Goal: Transaction & Acquisition: Book appointment/travel/reservation

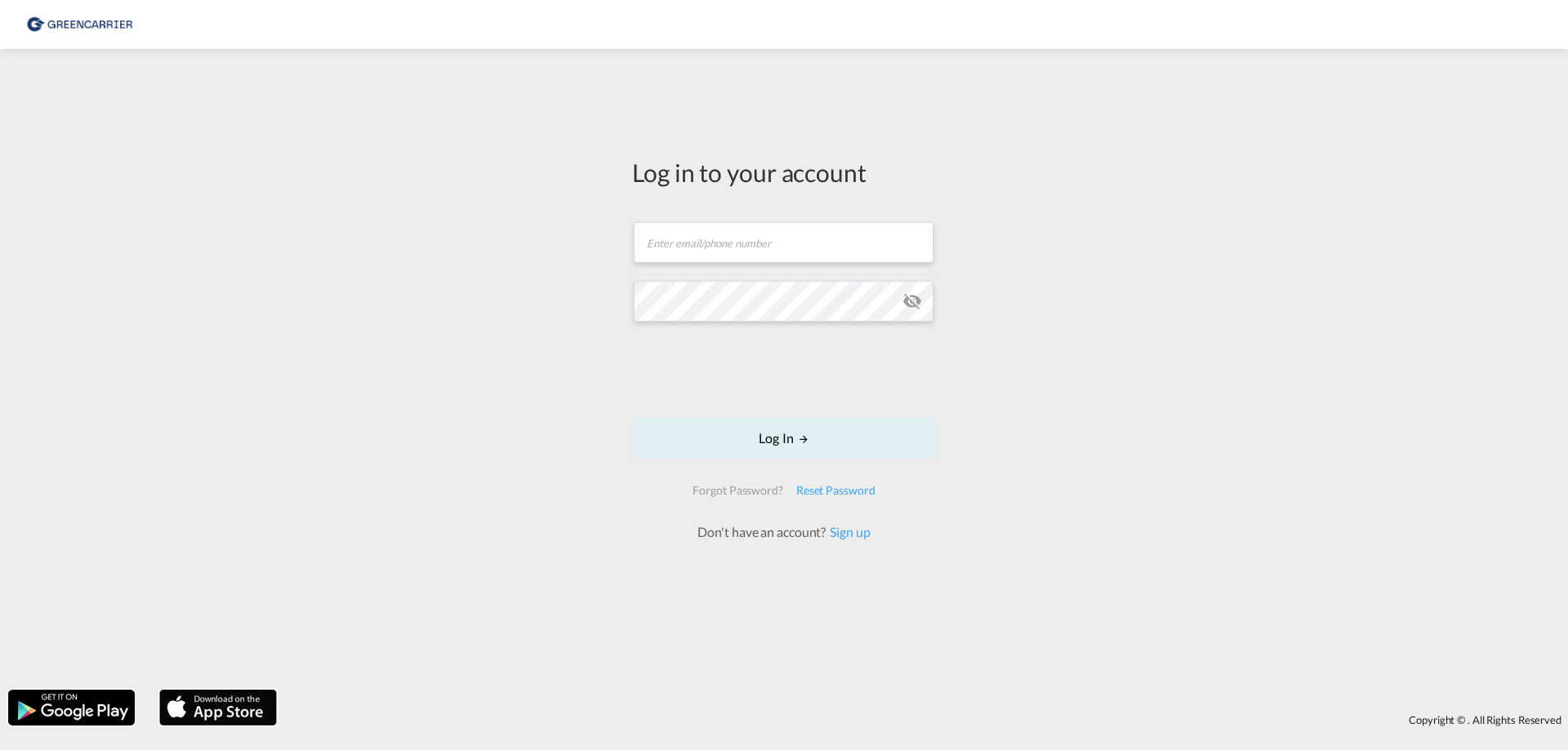
click at [723, 274] on form "Email field is required Password field is required Log In Forgot Password? Rese…" at bounding box center [784, 373] width 304 height 337
click at [729, 245] on input "text" at bounding box center [784, 243] width 300 height 41
type input "ujungbluth@globecargo.de"
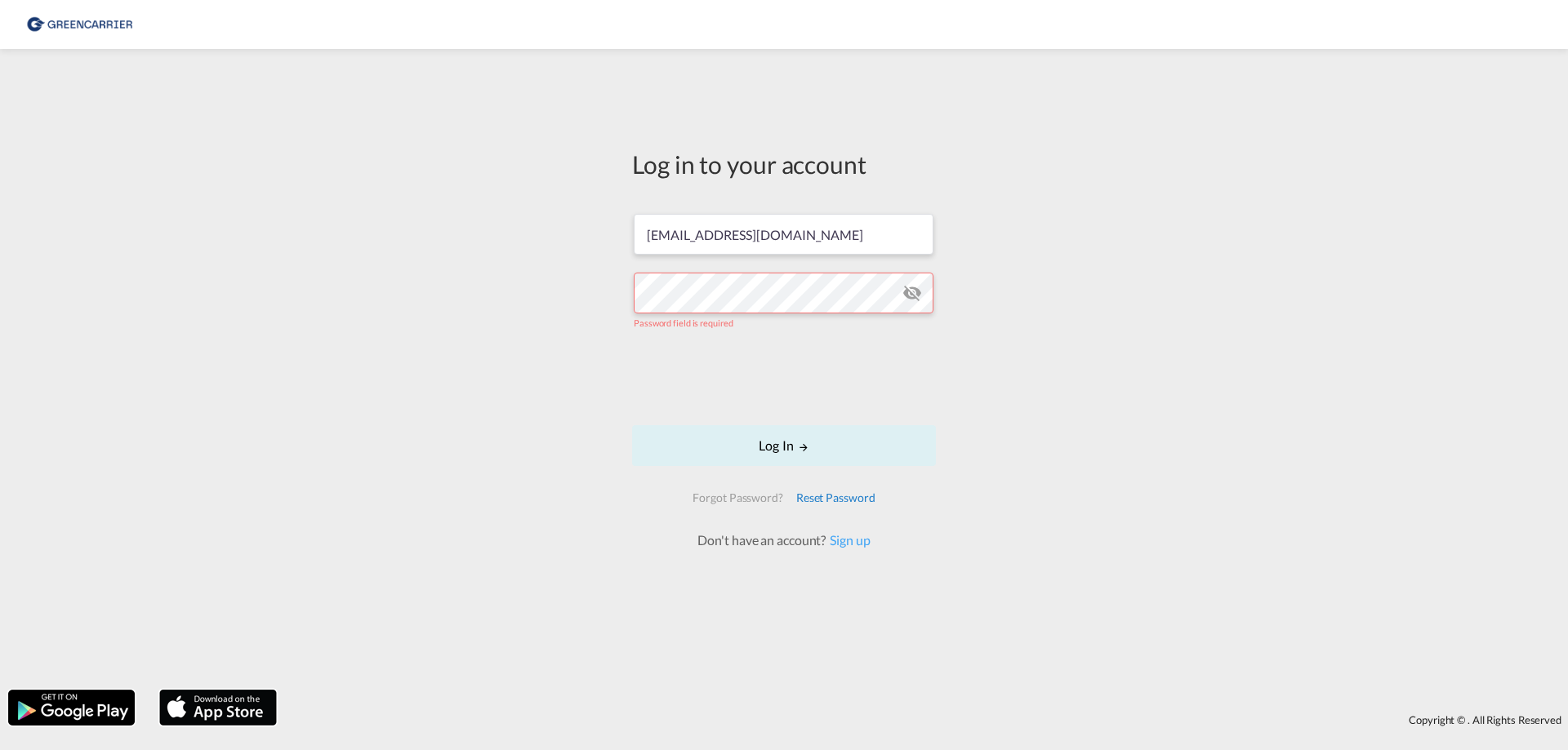
click at [823, 496] on div "Reset Password" at bounding box center [836, 498] width 92 height 29
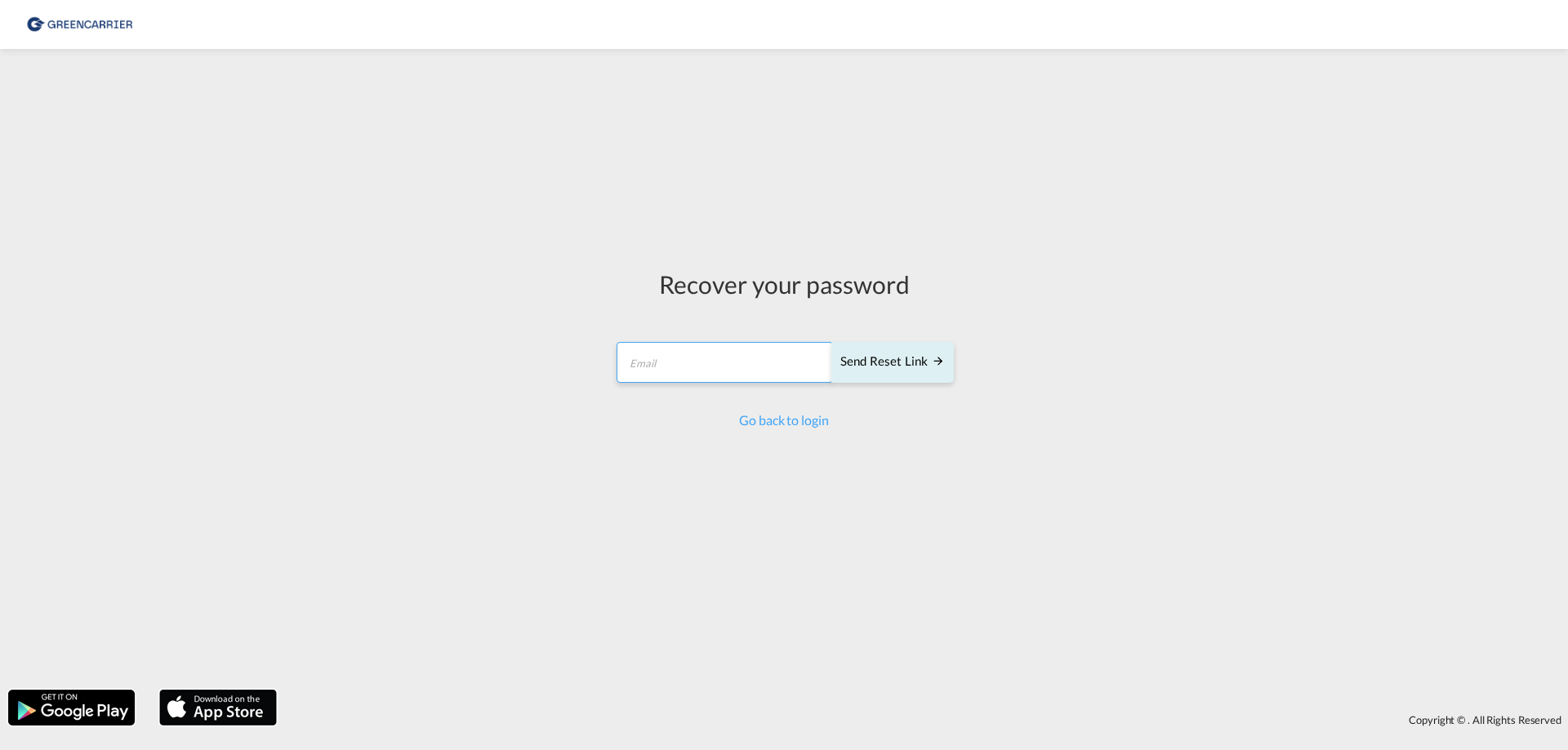
click at [714, 366] on input "email" at bounding box center [725, 362] width 217 height 41
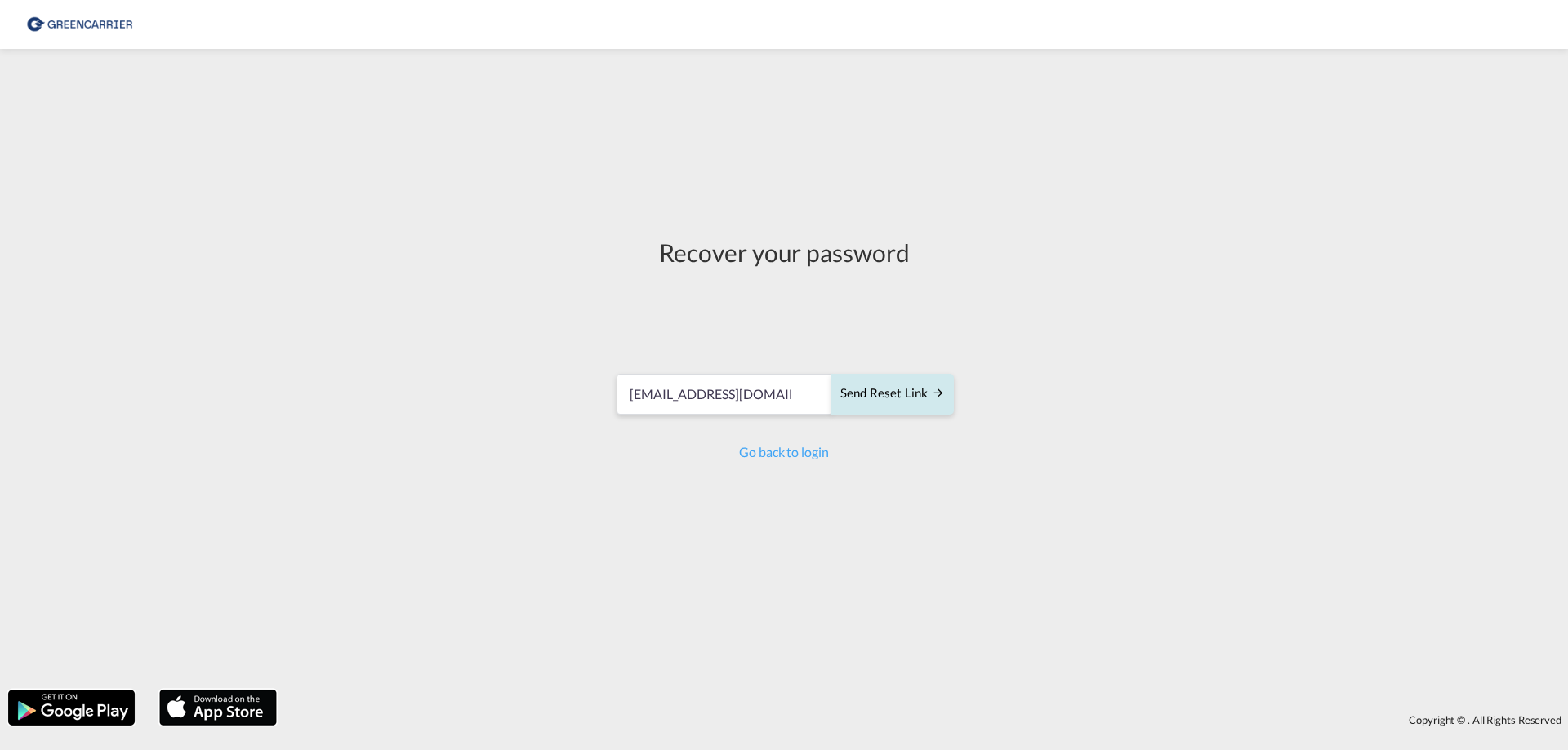
click at [900, 395] on div "Send reset link" at bounding box center [893, 394] width 105 height 19
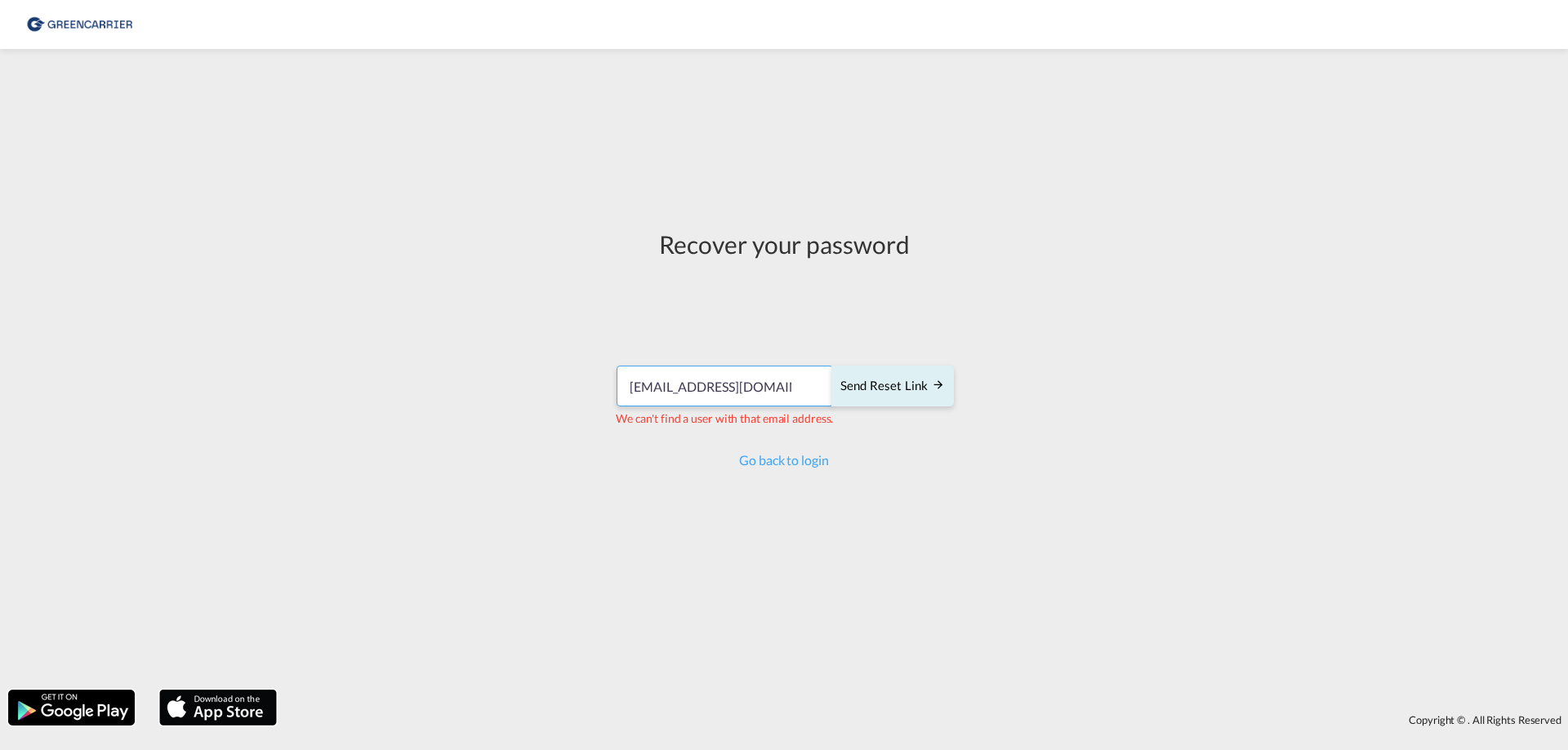
click at [688, 388] on input "ujungbluth@globecargo.de" at bounding box center [725, 386] width 217 height 41
drag, startPoint x: 744, startPoint y: 389, endPoint x: 549, endPoint y: 389, distance: 195.0
click at [549, 389] on div "Recover your password ujungbluth@globecargo.de Send reset link We can't find a …" at bounding box center [784, 369] width 1568 height 625
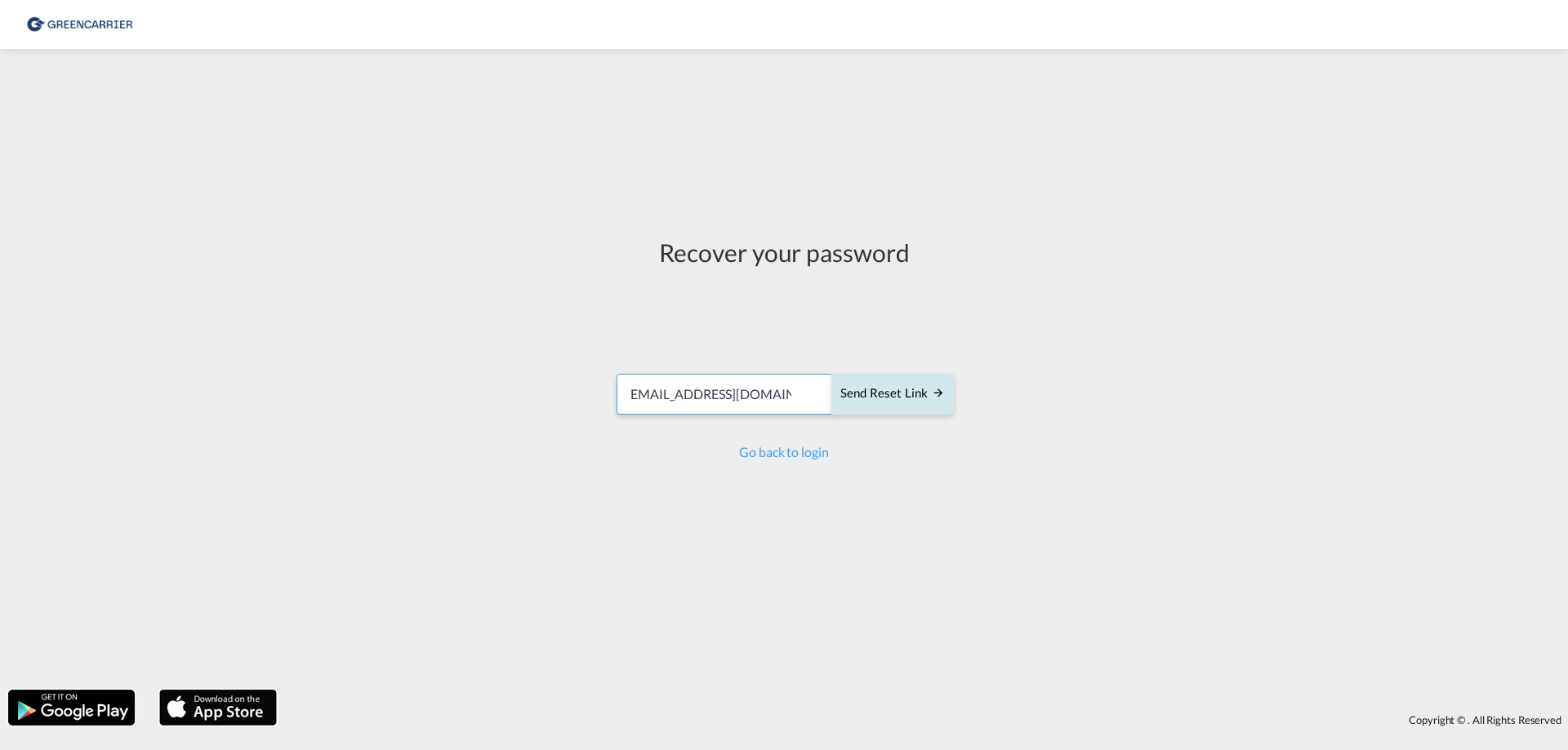
type input "[EMAIL_ADDRESS][DOMAIN_NAME]"
click at [887, 392] on div "Send reset link" at bounding box center [893, 394] width 105 height 19
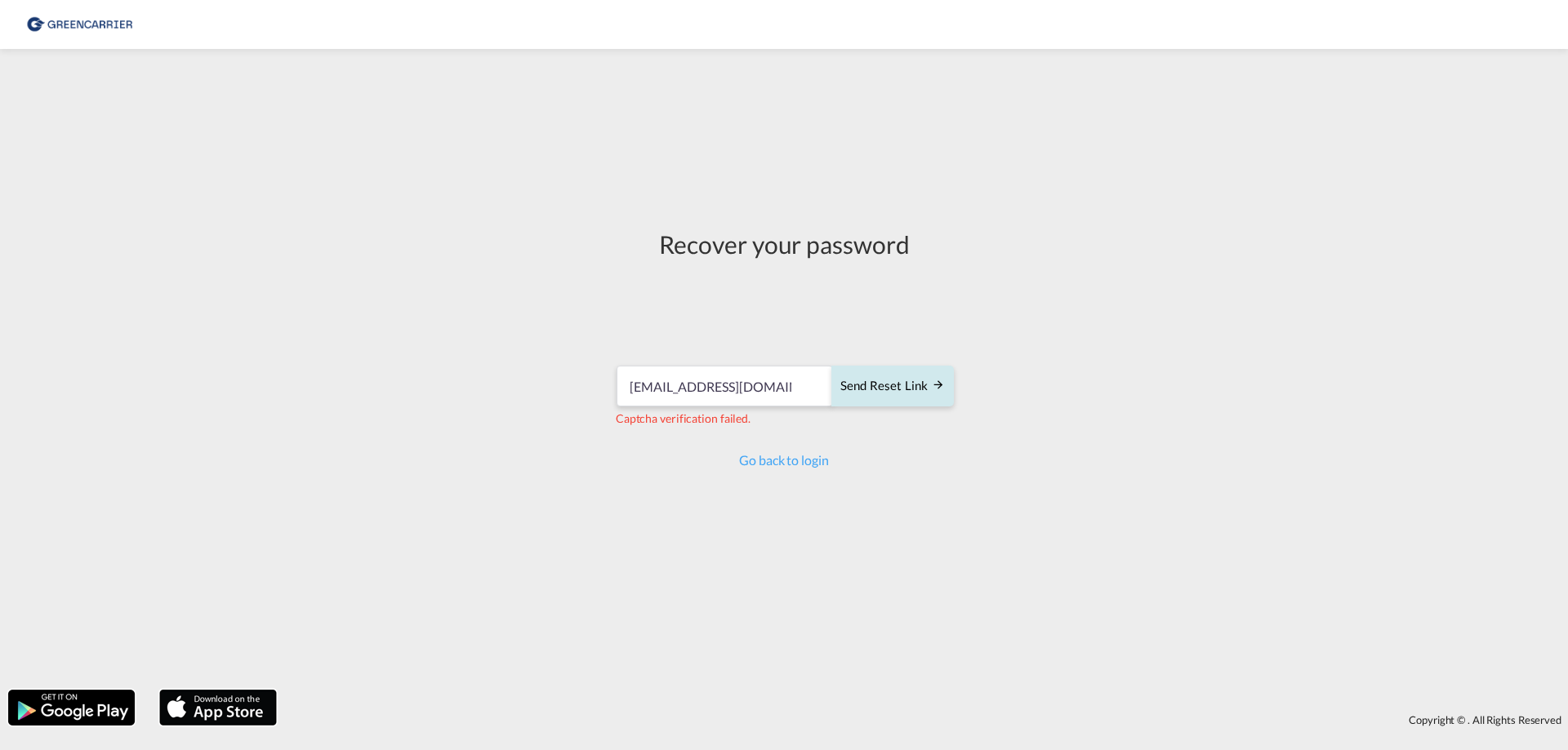
click at [904, 387] on div "Send reset link" at bounding box center [893, 387] width 105 height 19
click at [767, 456] on link "Go back to login" at bounding box center [784, 460] width 89 height 15
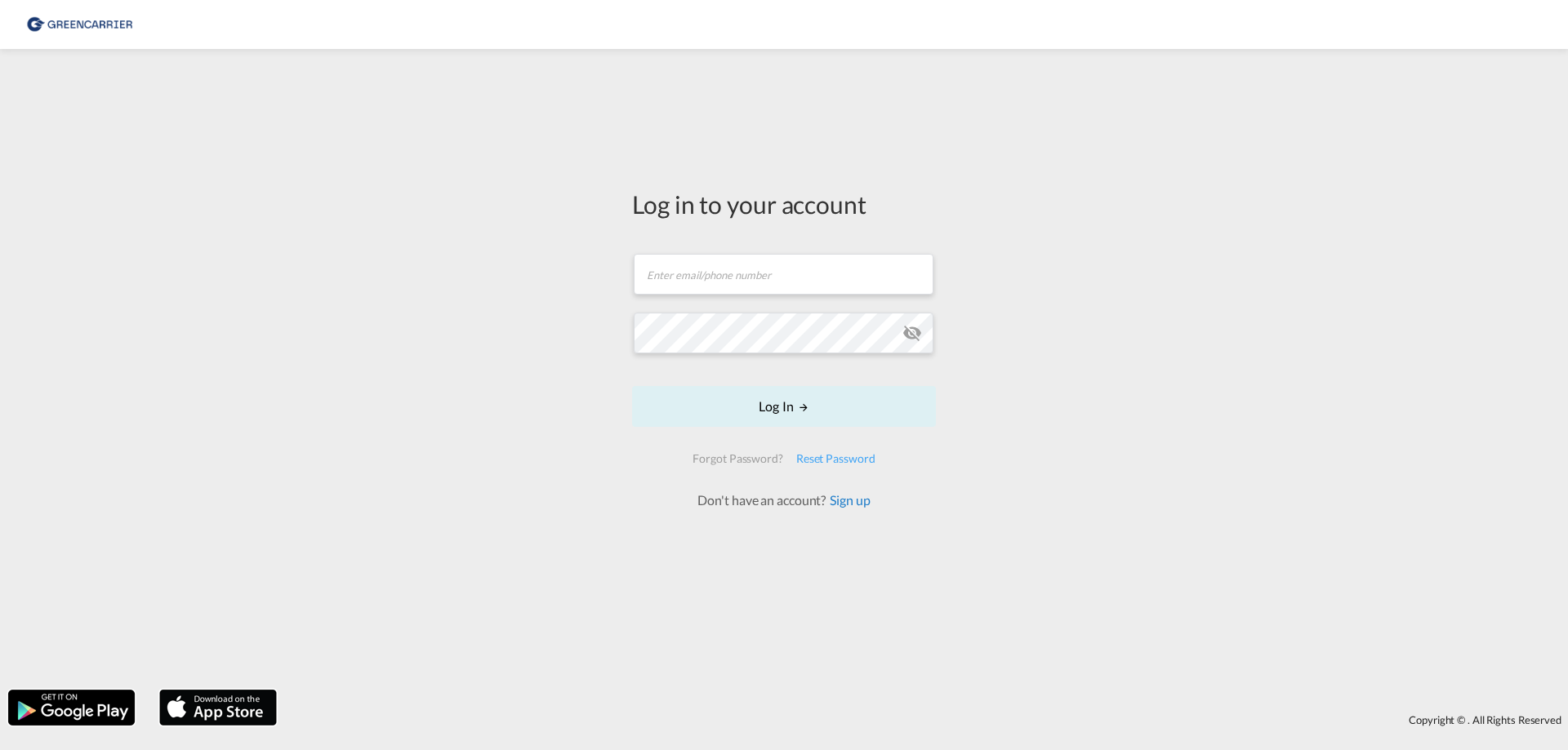
click at [856, 500] on link "Sign up" at bounding box center [848, 500] width 44 height 15
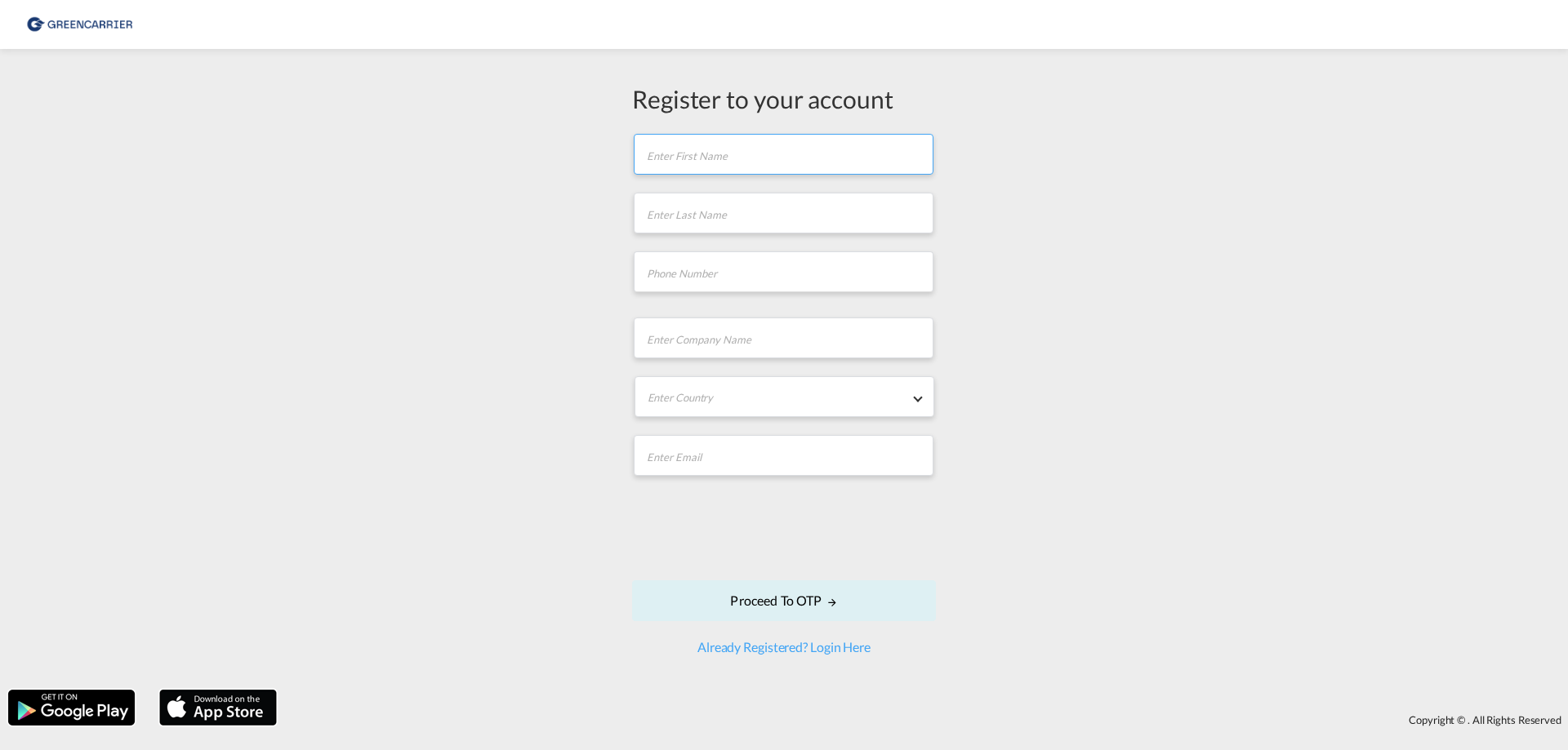
click at [723, 153] on input "text" at bounding box center [784, 154] width 300 height 41
type input "Ulrich"
type input "Jungbluth"
type input "+49 610798660"
type input "Globe Cargo GmbH"
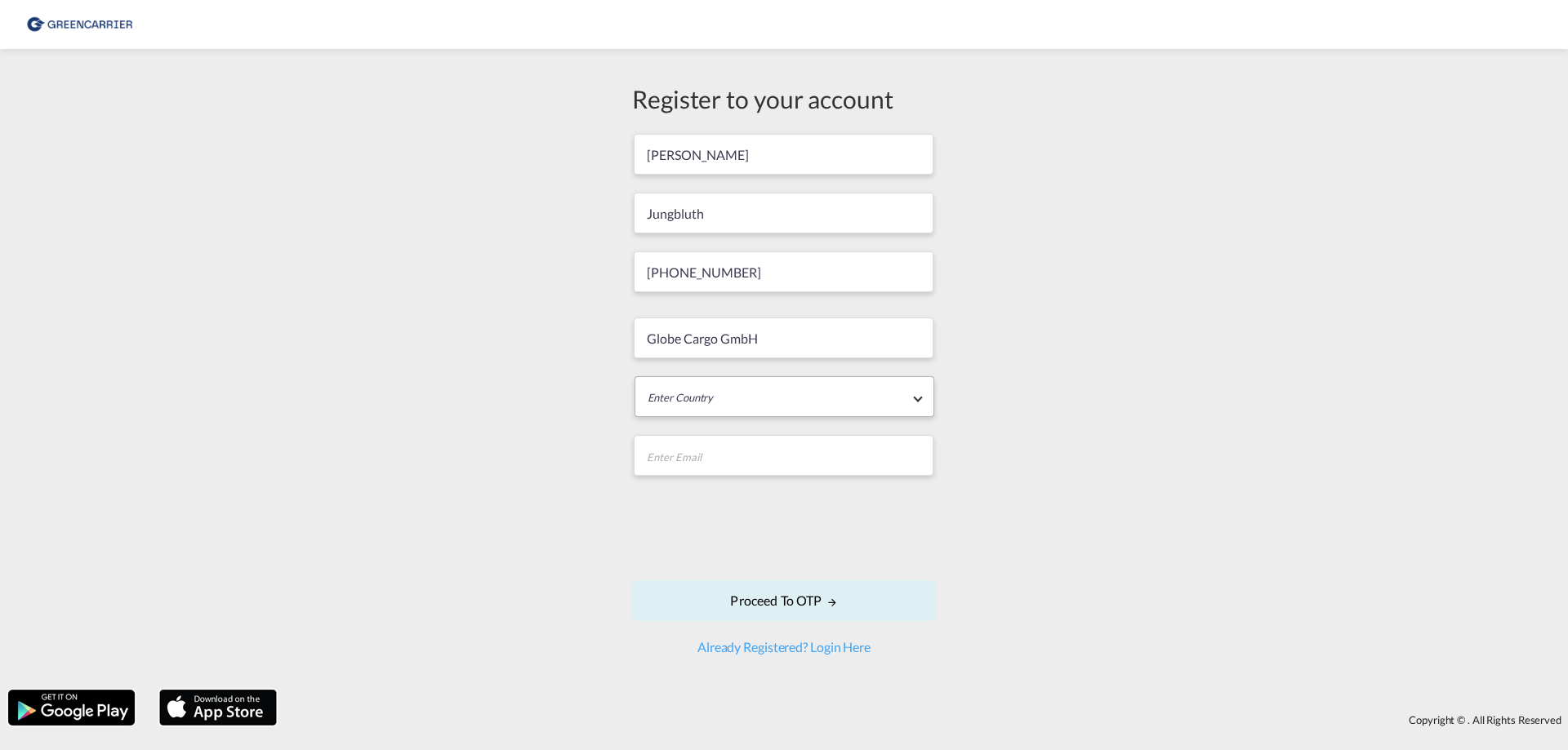
click at [735, 395] on md-select "Enter Country Afghanistan Albania Algeria American Samoa Andorra Angola Anguill…" at bounding box center [784, 397] width 300 height 41
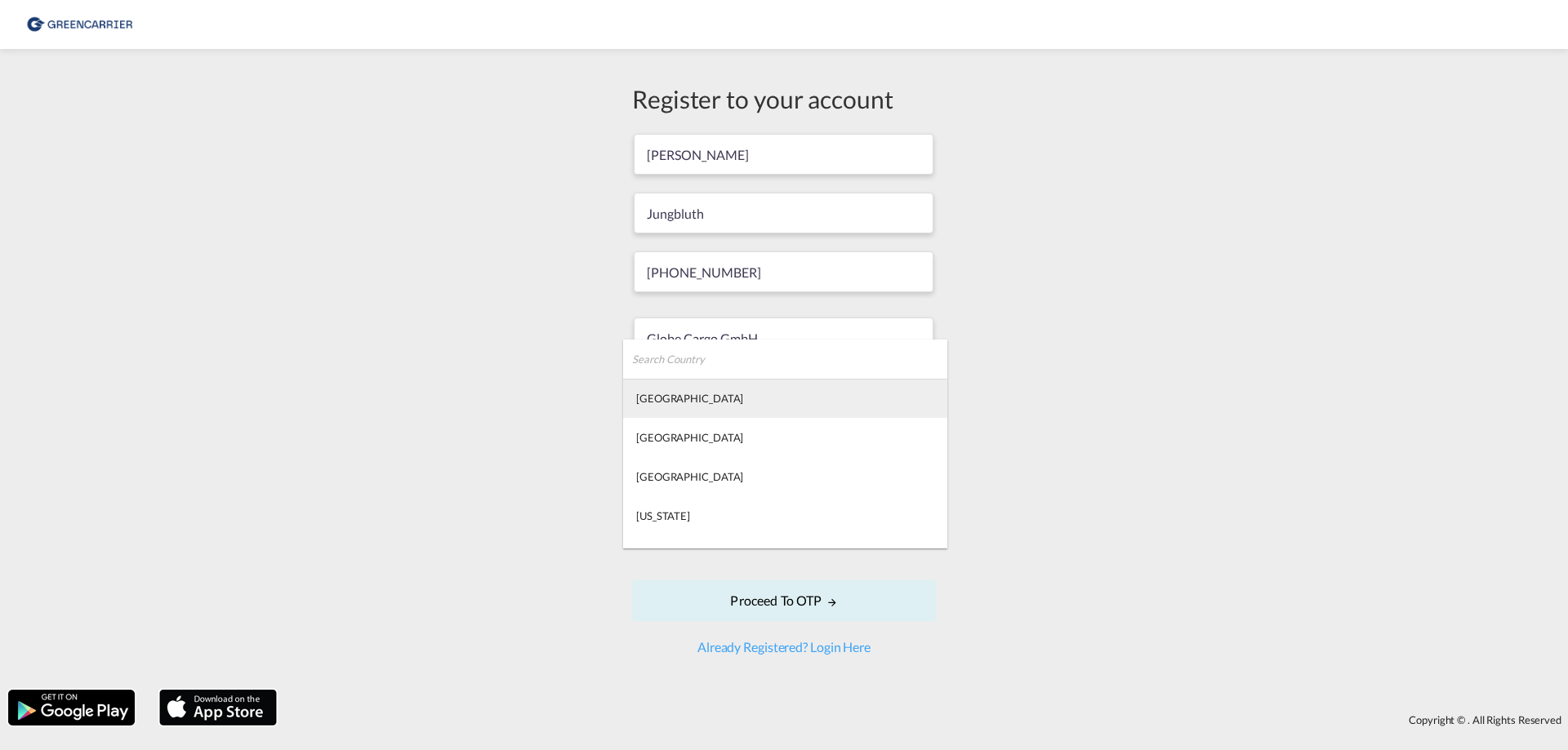
type md-option "Afghanistan"
type md-option "Gabon"
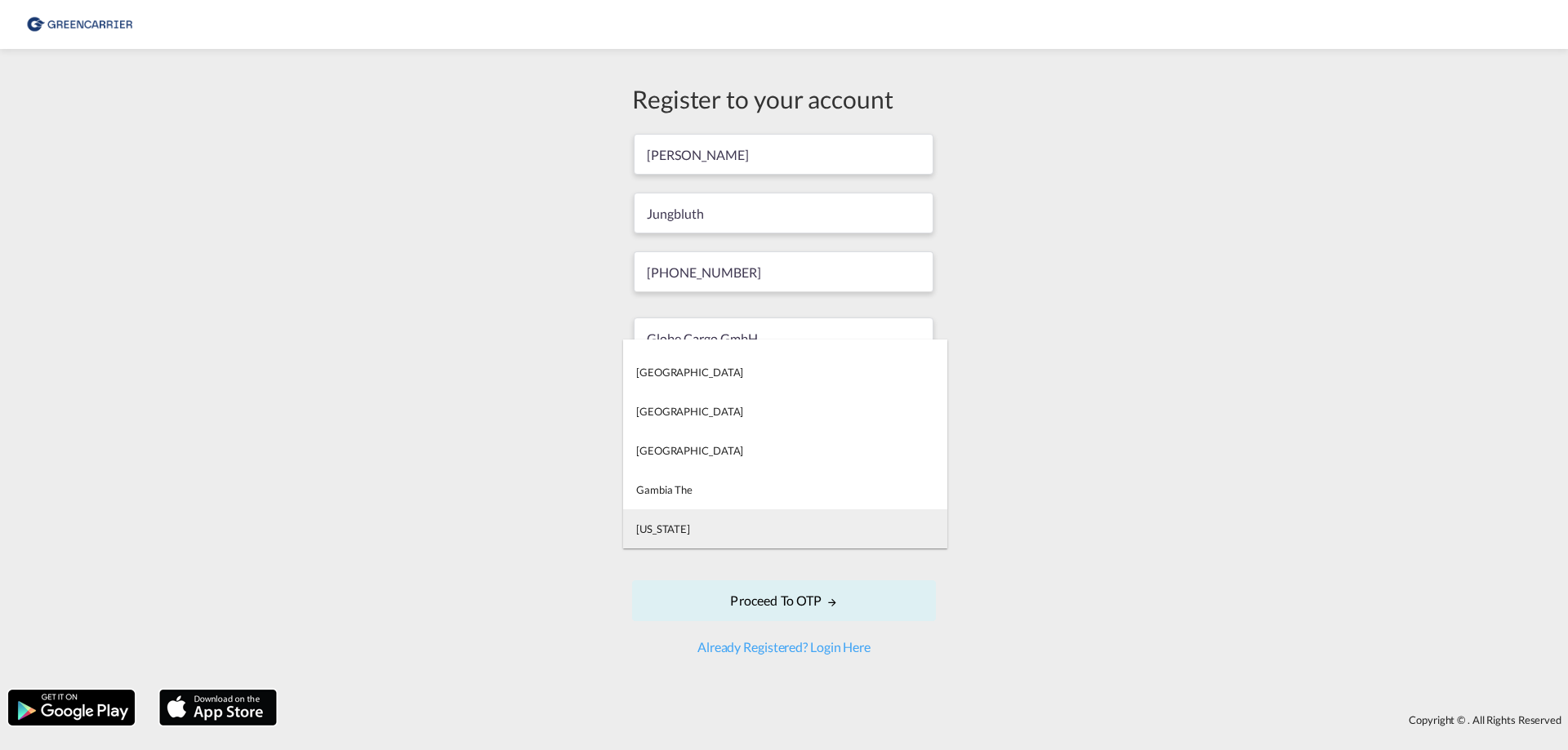
type md-option "Georgia"
type md-option "Germany"
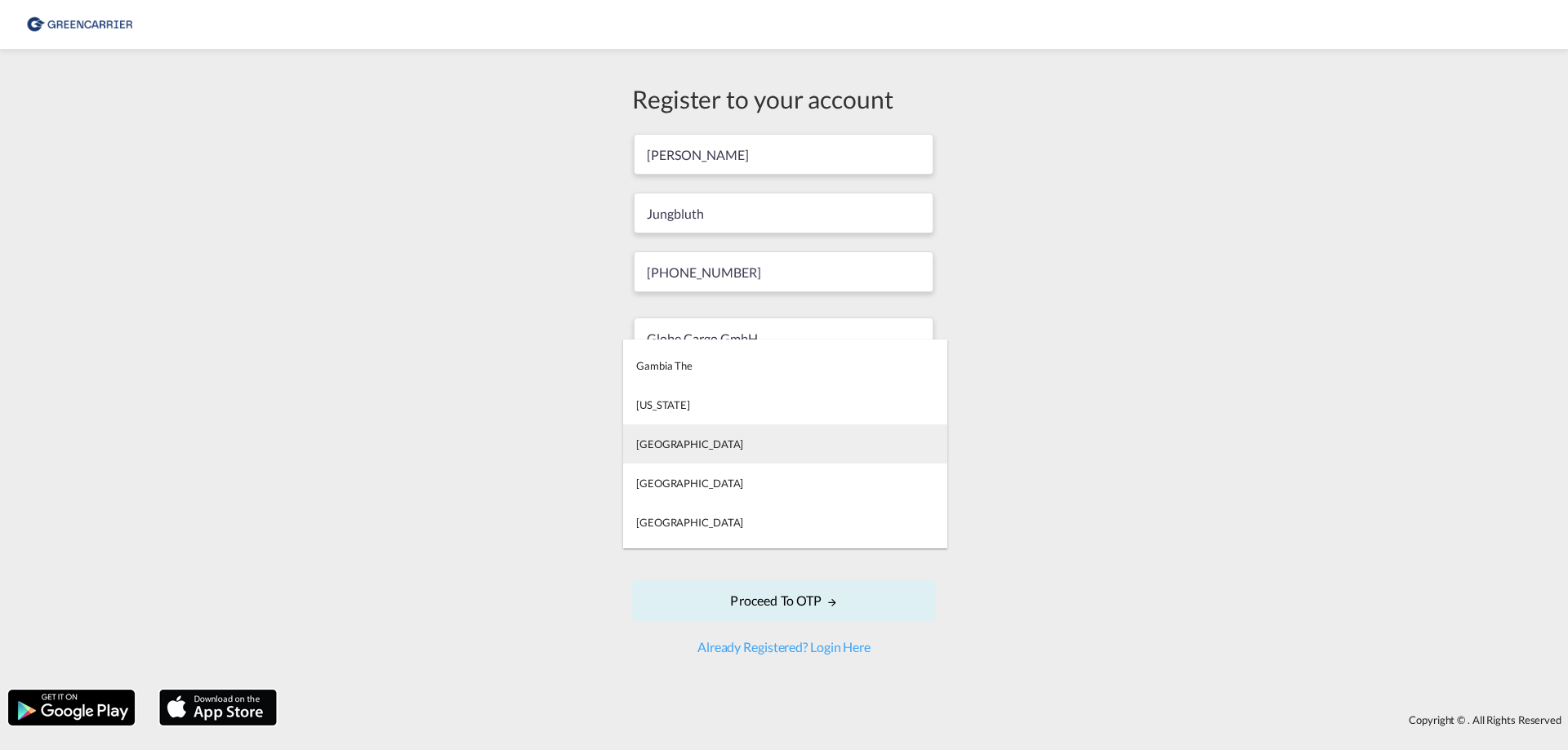
click at [651, 446] on div "Germany" at bounding box center [689, 444] width 107 height 14
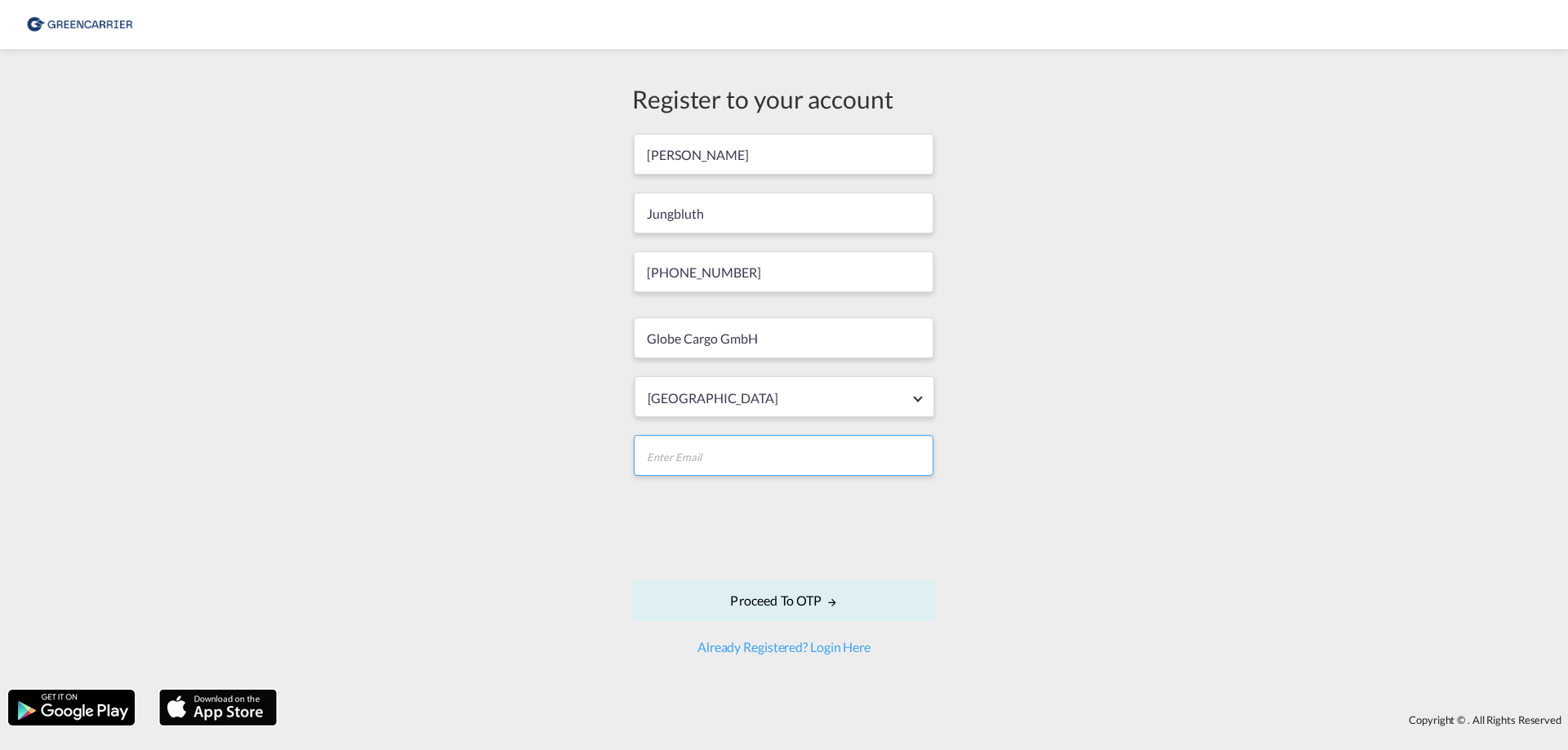
click at [690, 454] on input "email" at bounding box center [784, 456] width 300 height 41
type input "[EMAIL_ADDRESS][DOMAIN_NAME]"
click at [802, 601] on button "Proceed to OTP" at bounding box center [784, 601] width 304 height 41
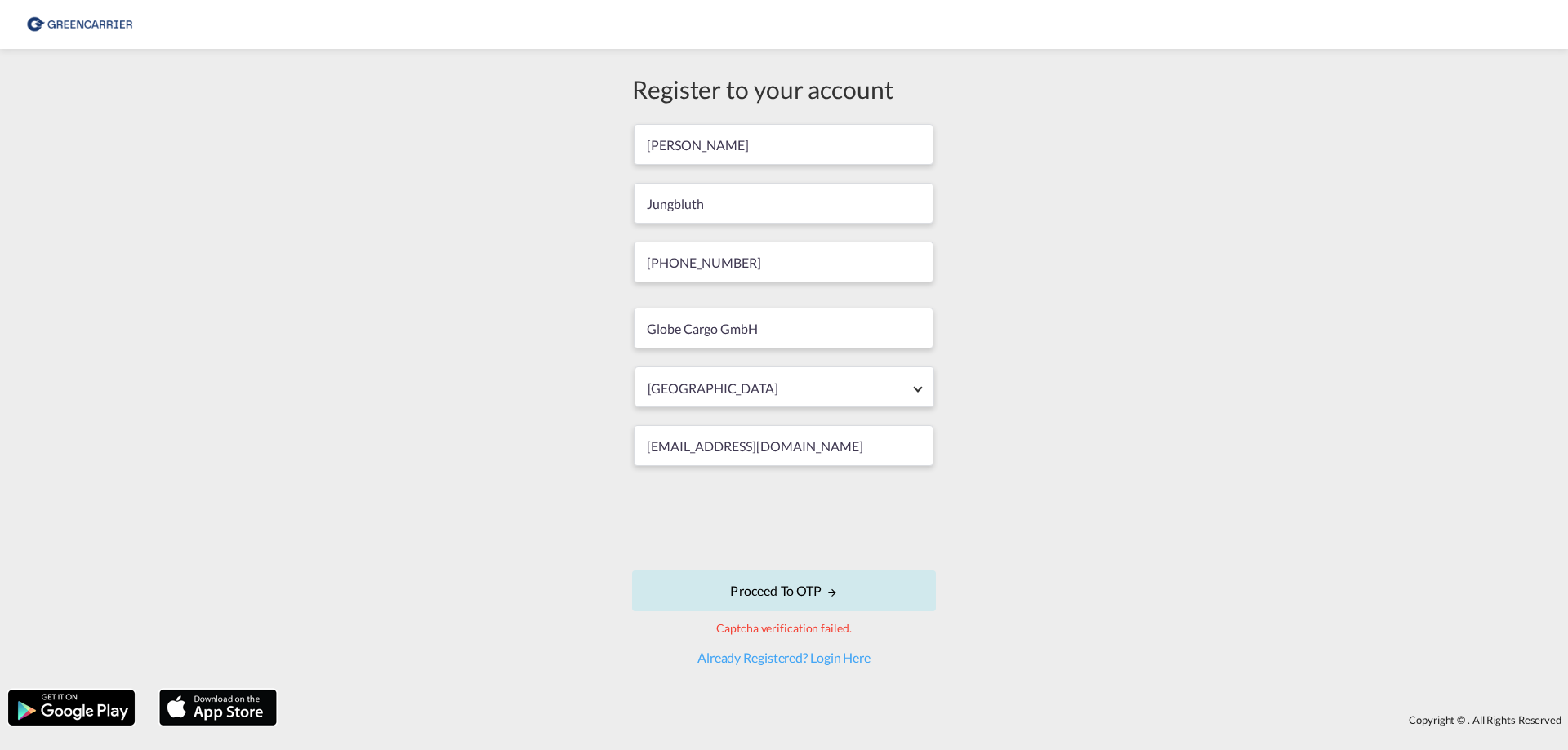
click at [814, 593] on button "Proceed to OTP" at bounding box center [784, 591] width 304 height 41
click at [797, 590] on button "Proceed to OTP" at bounding box center [784, 591] width 304 height 41
drag, startPoint x: 763, startPoint y: 593, endPoint x: 522, endPoint y: 555, distance: 244.0
click at [522, 555] on div "Register to your account Ulrich Jungbluth +49 610798660 Globe Cargo GmbH German…" at bounding box center [784, 369] width 1568 height 625
click at [772, 582] on button "Proceed to OTP" at bounding box center [784, 591] width 304 height 41
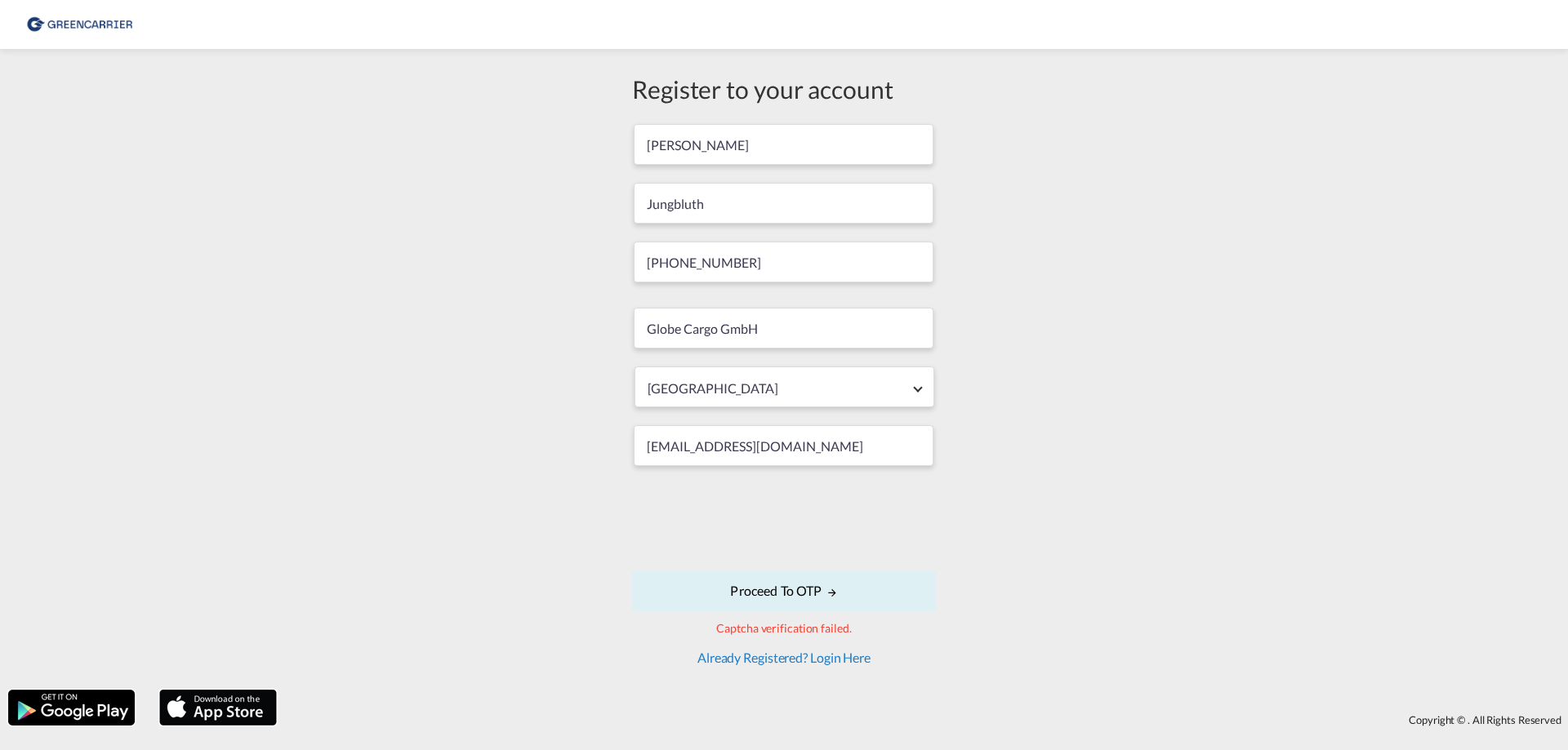
click at [836, 660] on link "Already Registered? Login Here" at bounding box center [784, 658] width 173 height 15
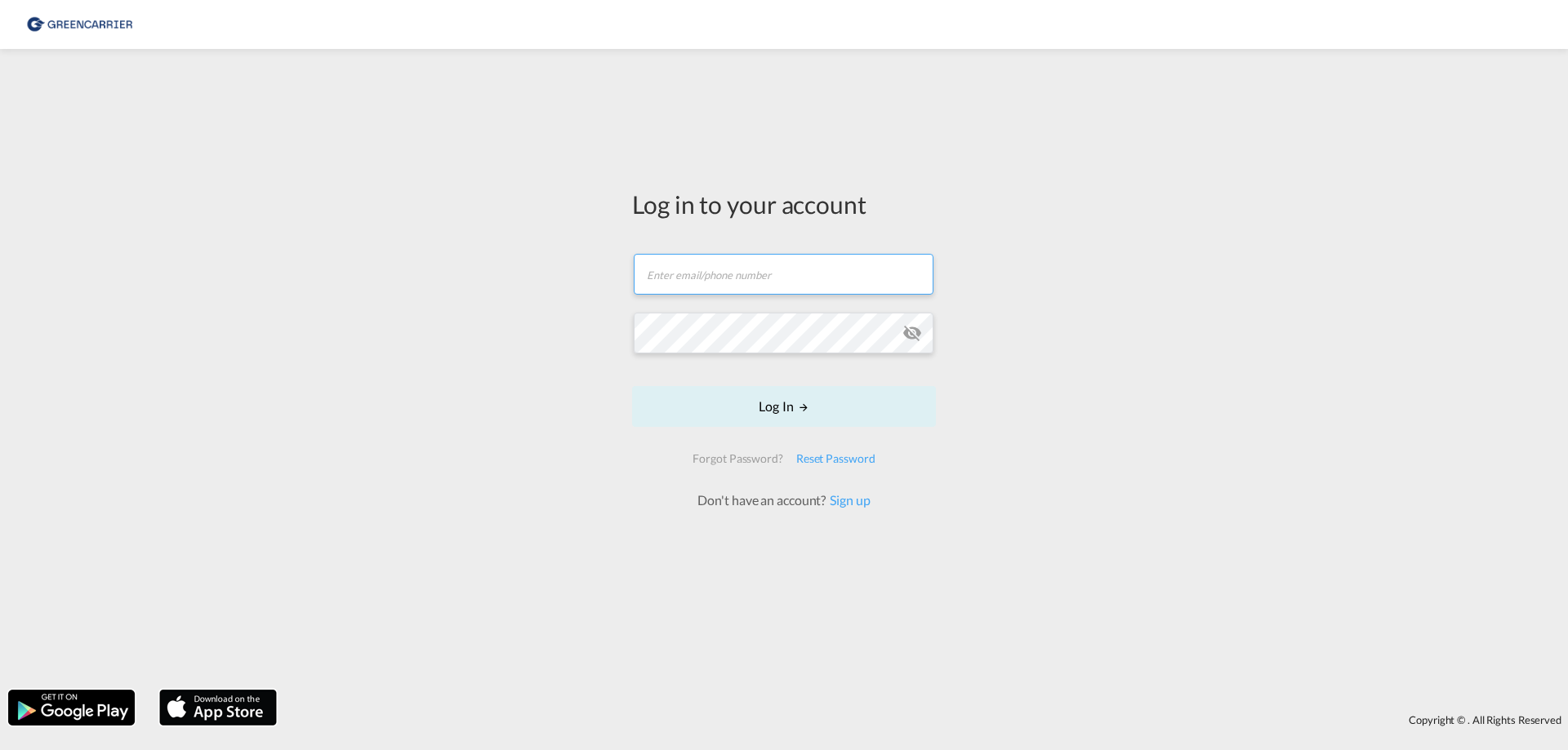
click at [700, 268] on input "text" at bounding box center [784, 274] width 300 height 41
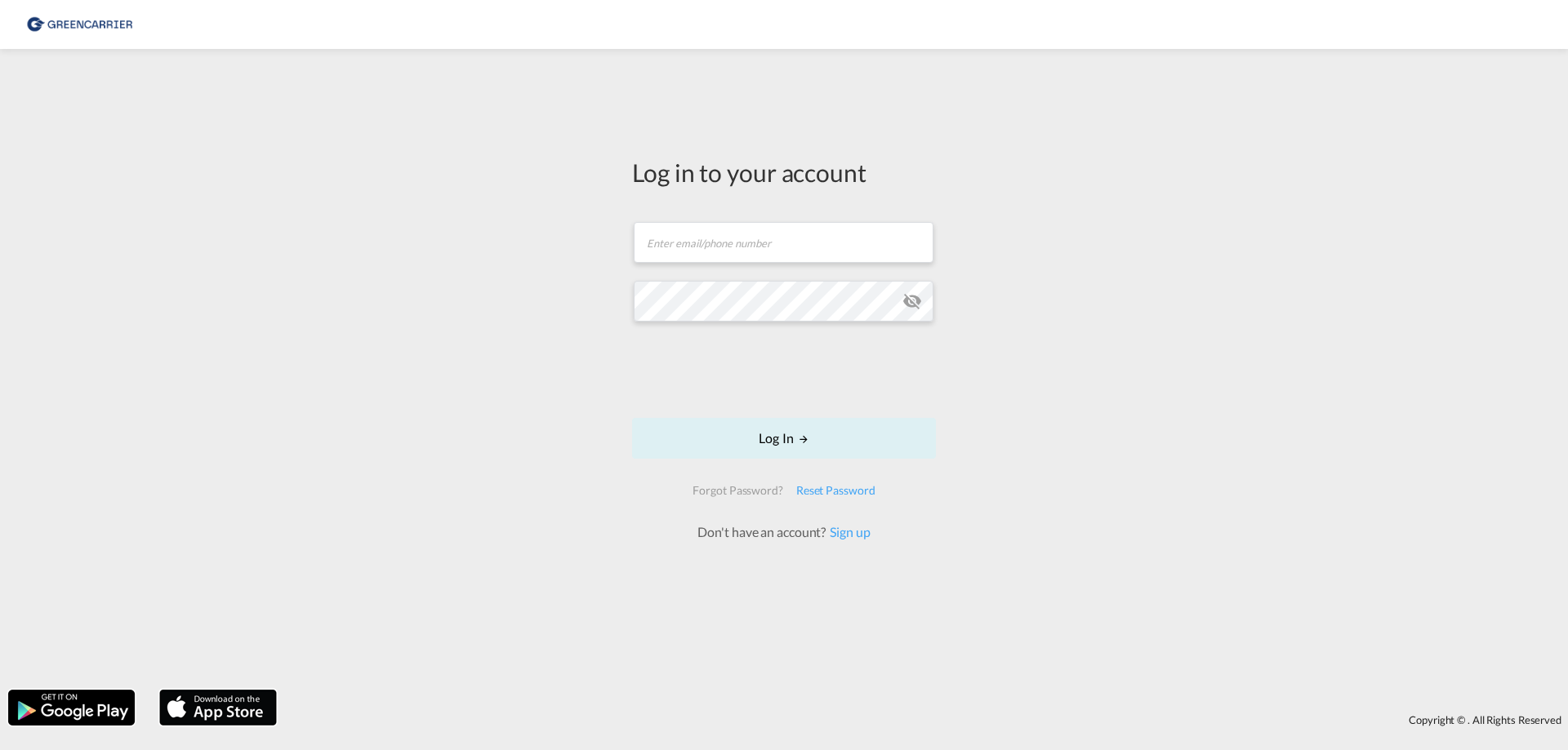
click at [518, 361] on div "Log in to your account Email field is required Password field is required Log I…" at bounding box center [784, 369] width 1568 height 625
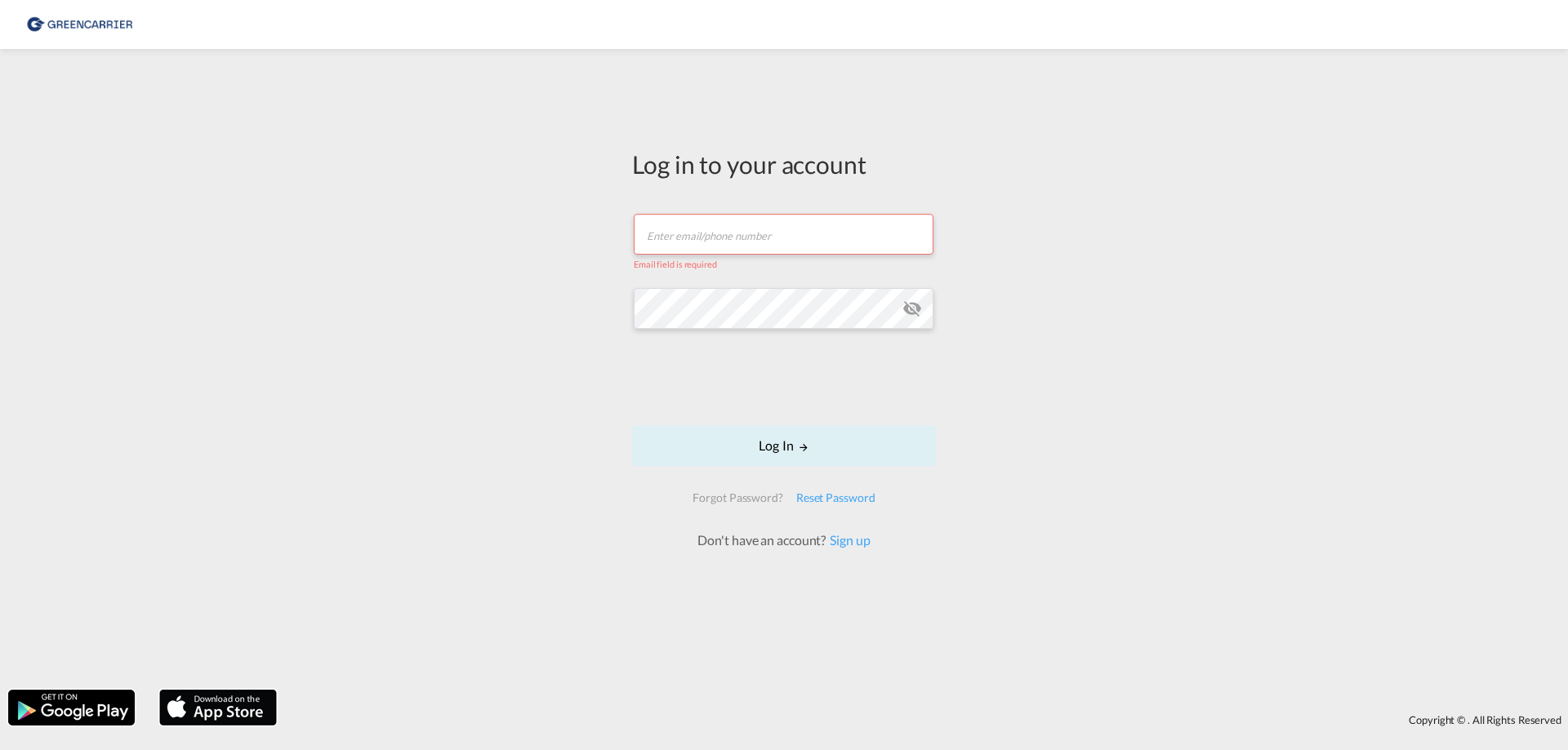
click at [724, 236] on input "text" at bounding box center [784, 234] width 300 height 41
click at [845, 538] on link "Sign up" at bounding box center [848, 540] width 44 height 15
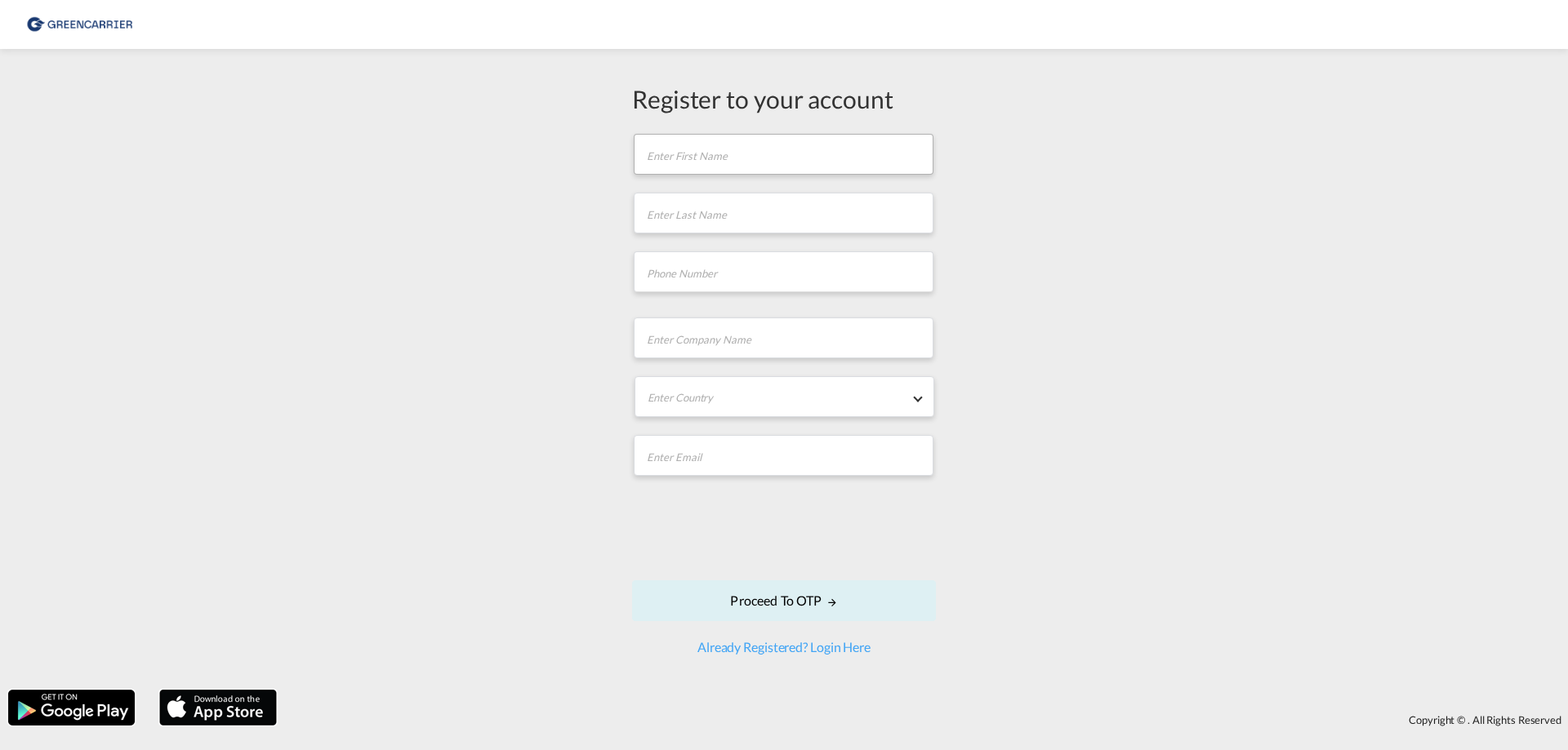
click at [674, 182] on form "First name is required Last name is required Company Name field is required Ent…" at bounding box center [784, 394] width 304 height 524
click at [680, 152] on input "text" at bounding box center [784, 154] width 300 height 41
type input "Ulrich"
type input "Jungbluth"
type input "06107986613"
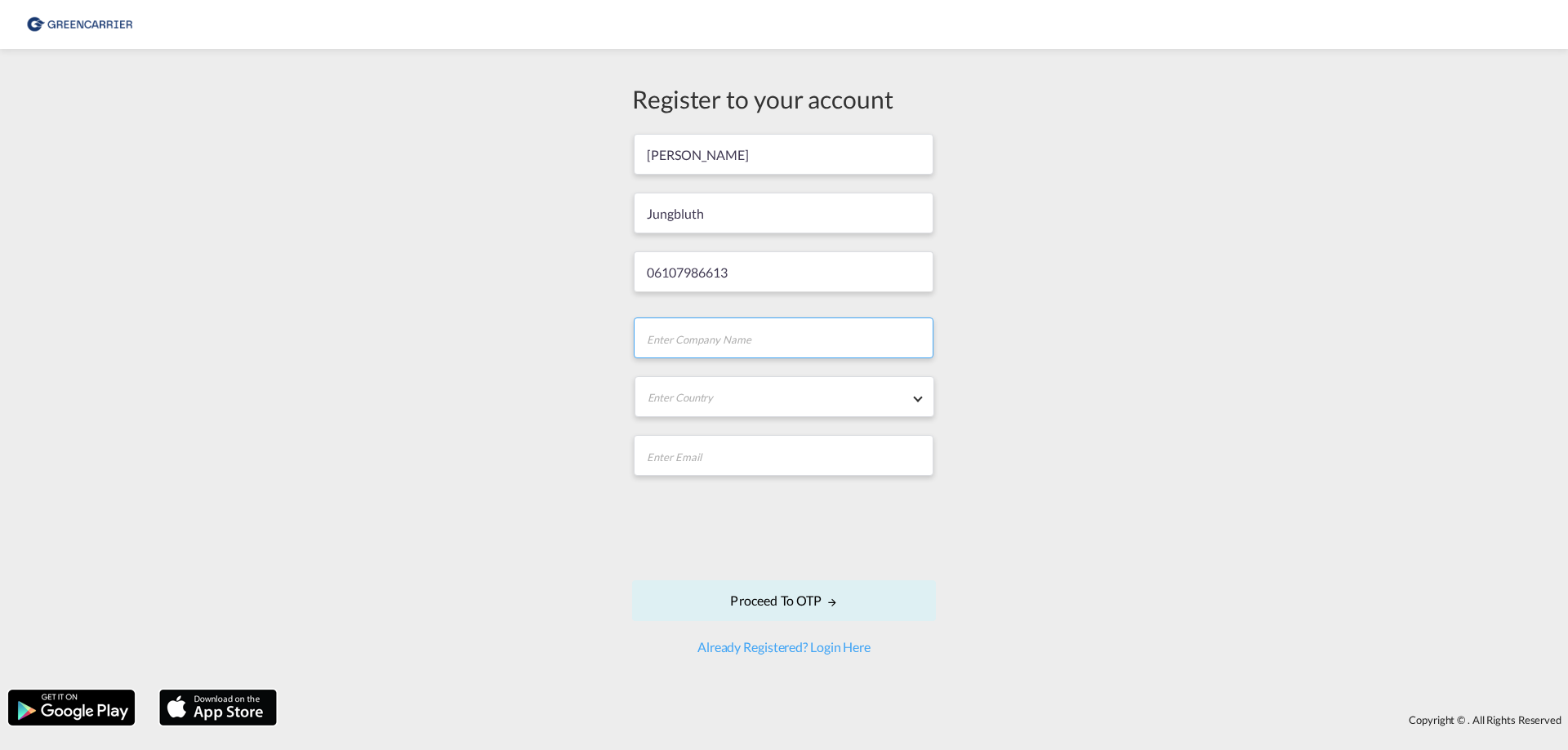
type input "Globe Cargo GmbH"
type input "ujungbluth@globecargo.de"
drag, startPoint x: 745, startPoint y: 270, endPoint x: 717, endPoint y: 271, distance: 28.0
click at [717, 271] on input "06107986613" at bounding box center [784, 272] width 300 height 41
type input "+49610798660"
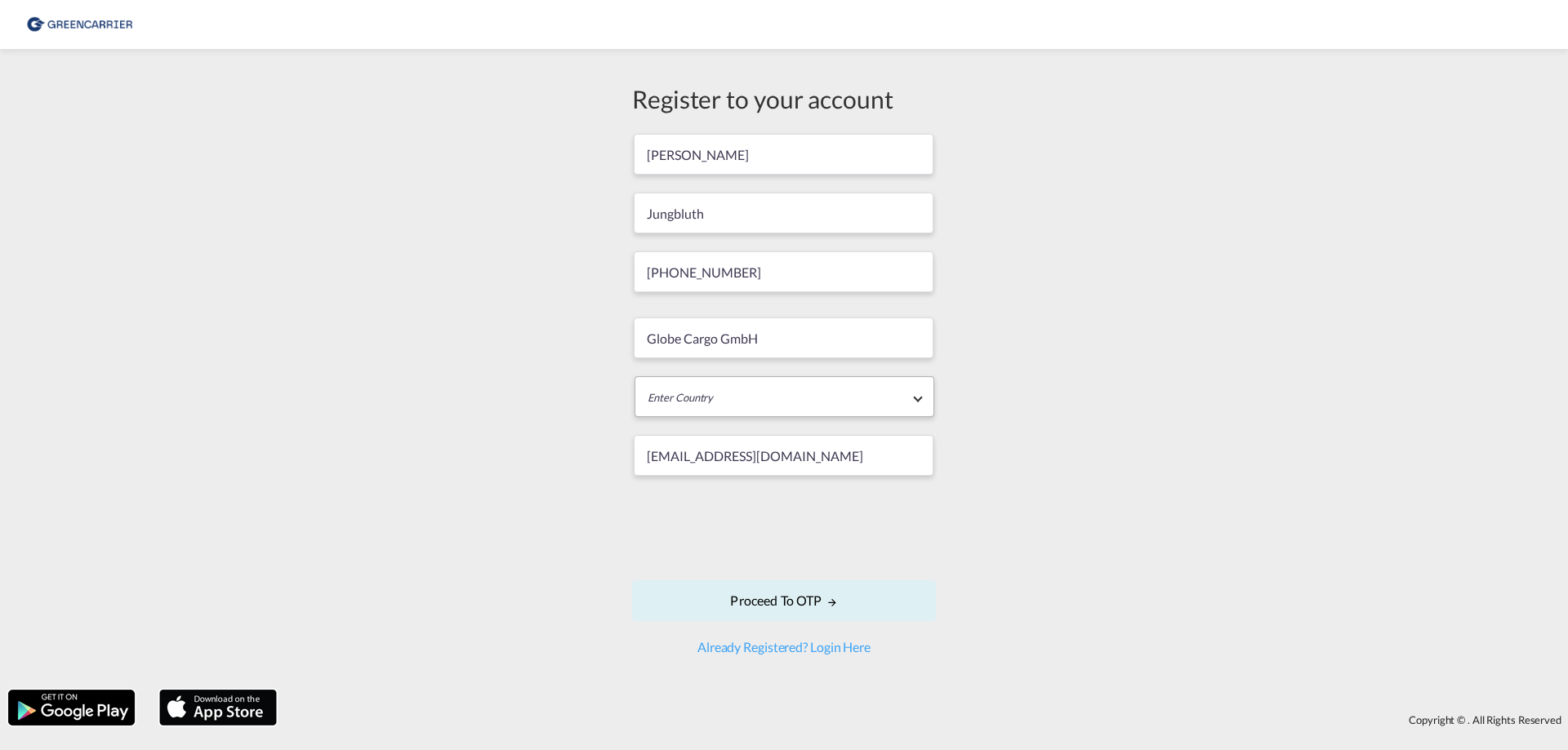
click at [675, 400] on md-select "Enter Country Afghanistan Albania Algeria American Samoa Andorra Angola Anguill…" at bounding box center [784, 397] width 300 height 41
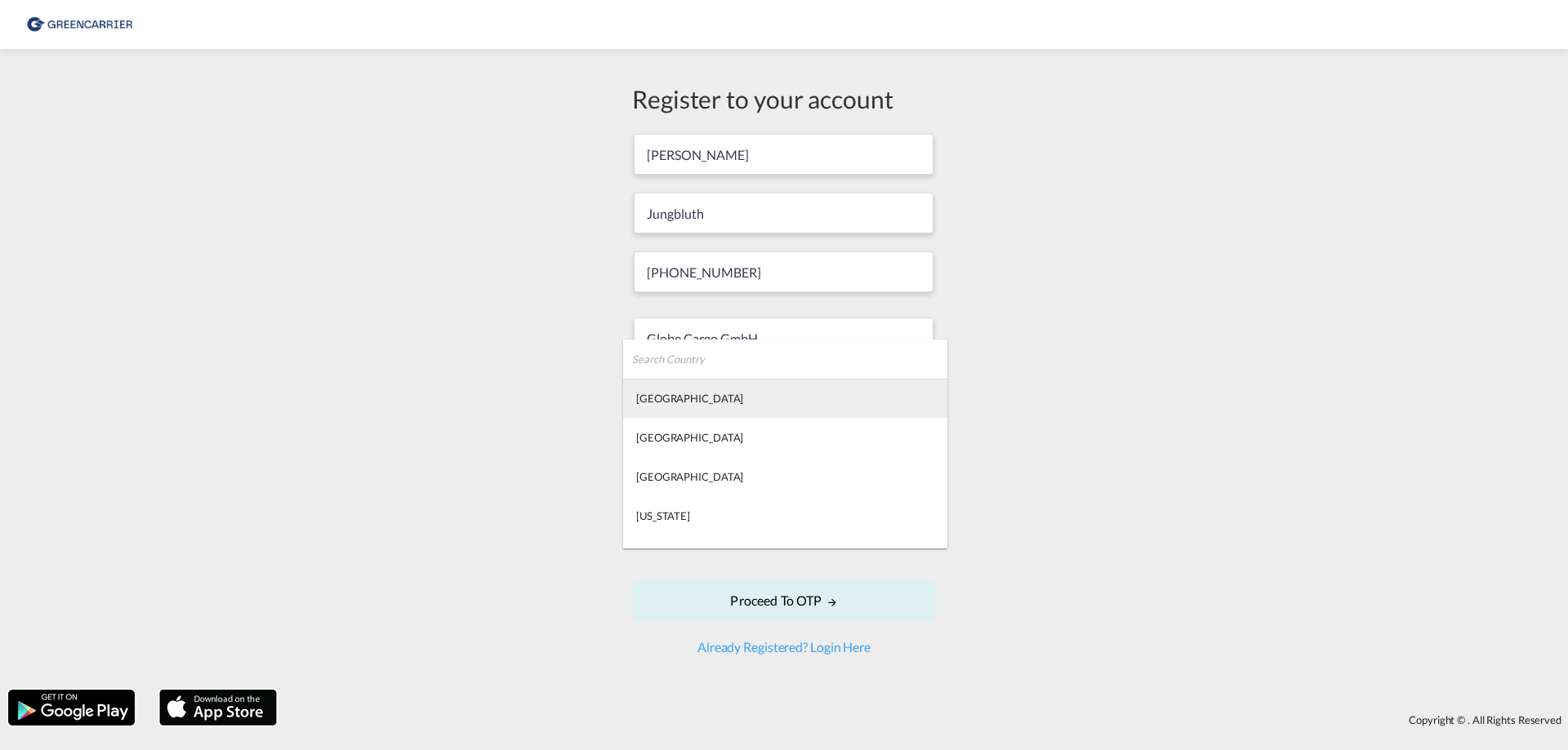
type md-option "Afghanistan"
type md-option "Gabon"
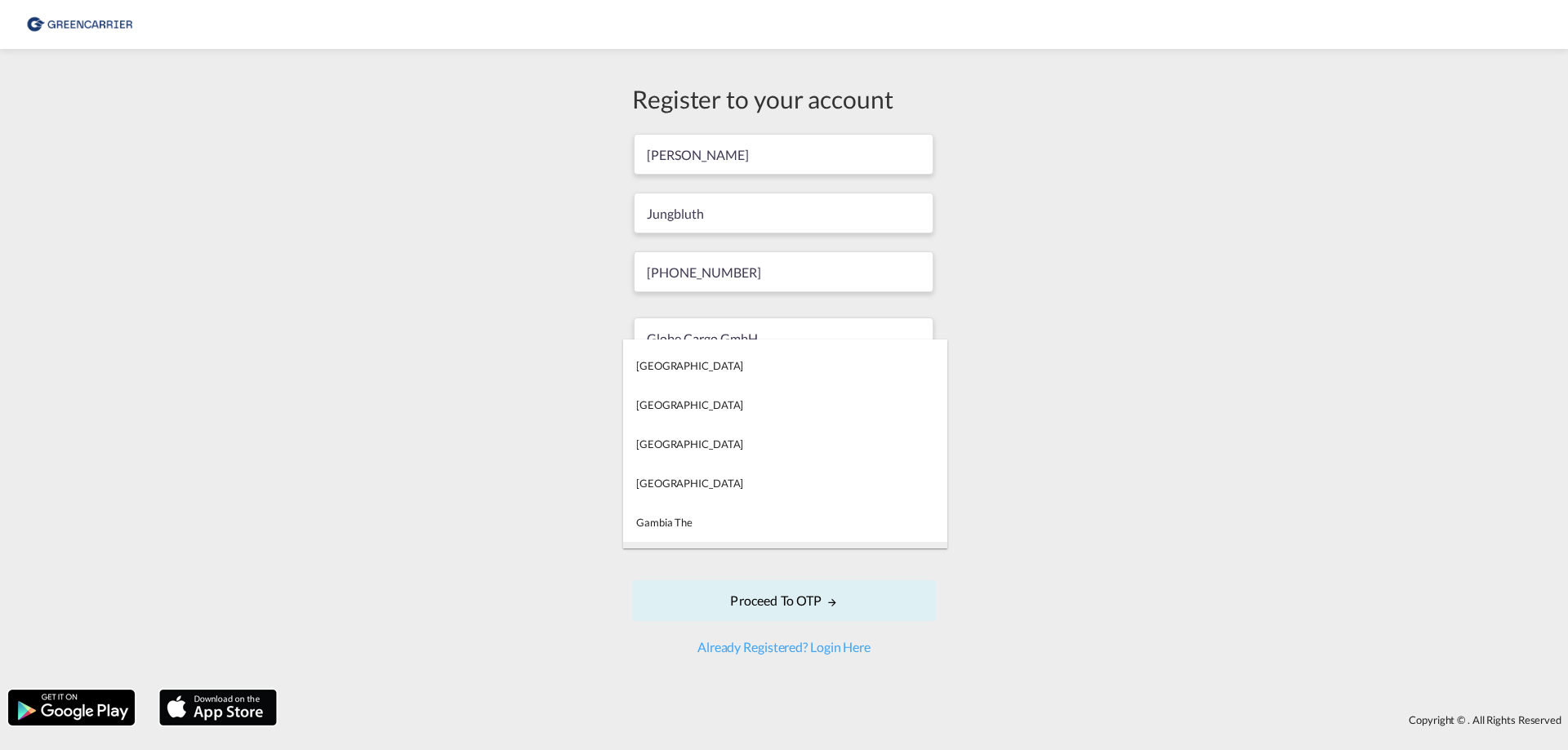
type md-option "Georgia"
type md-option "Germany"
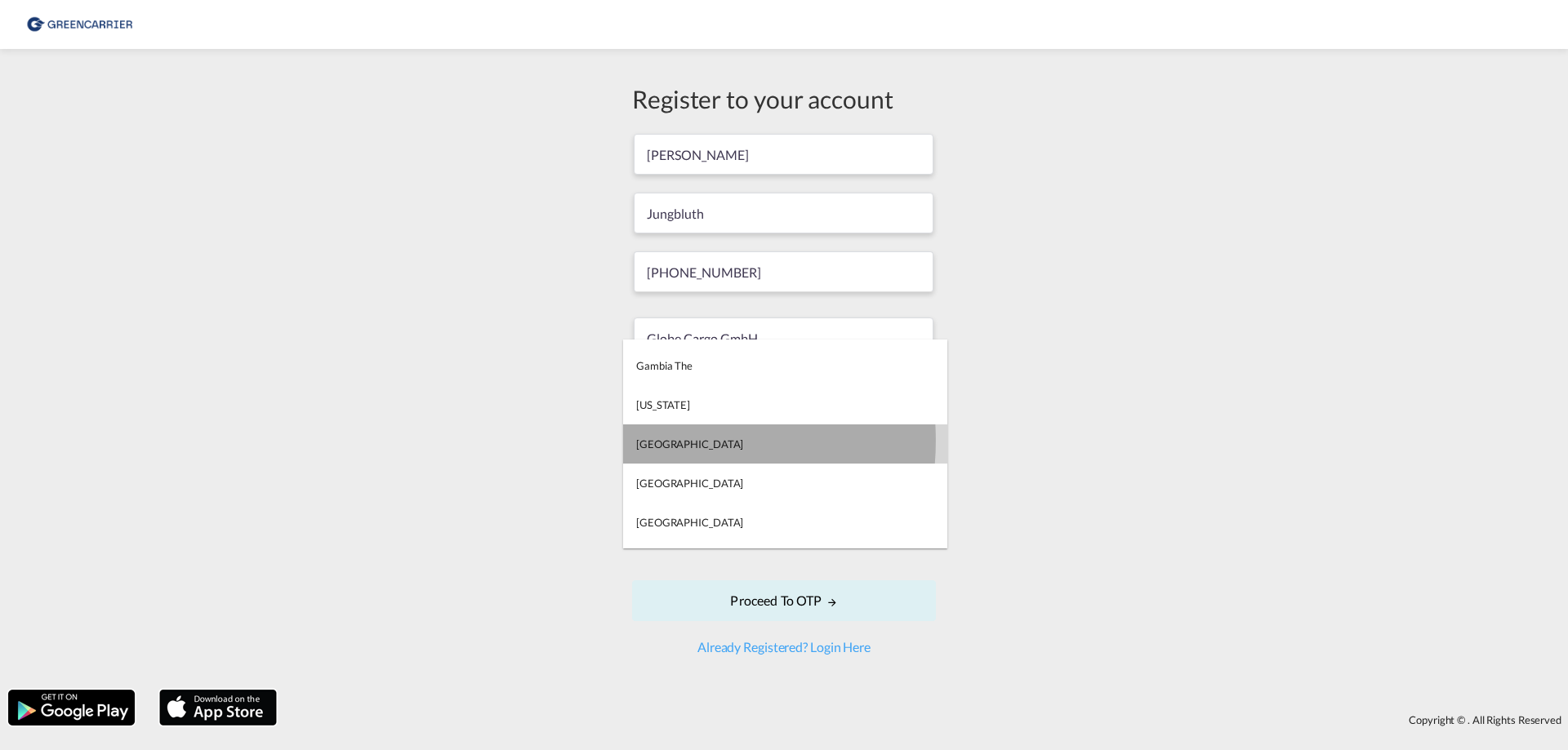
click at [647, 441] on div "Germany" at bounding box center [689, 444] width 107 height 14
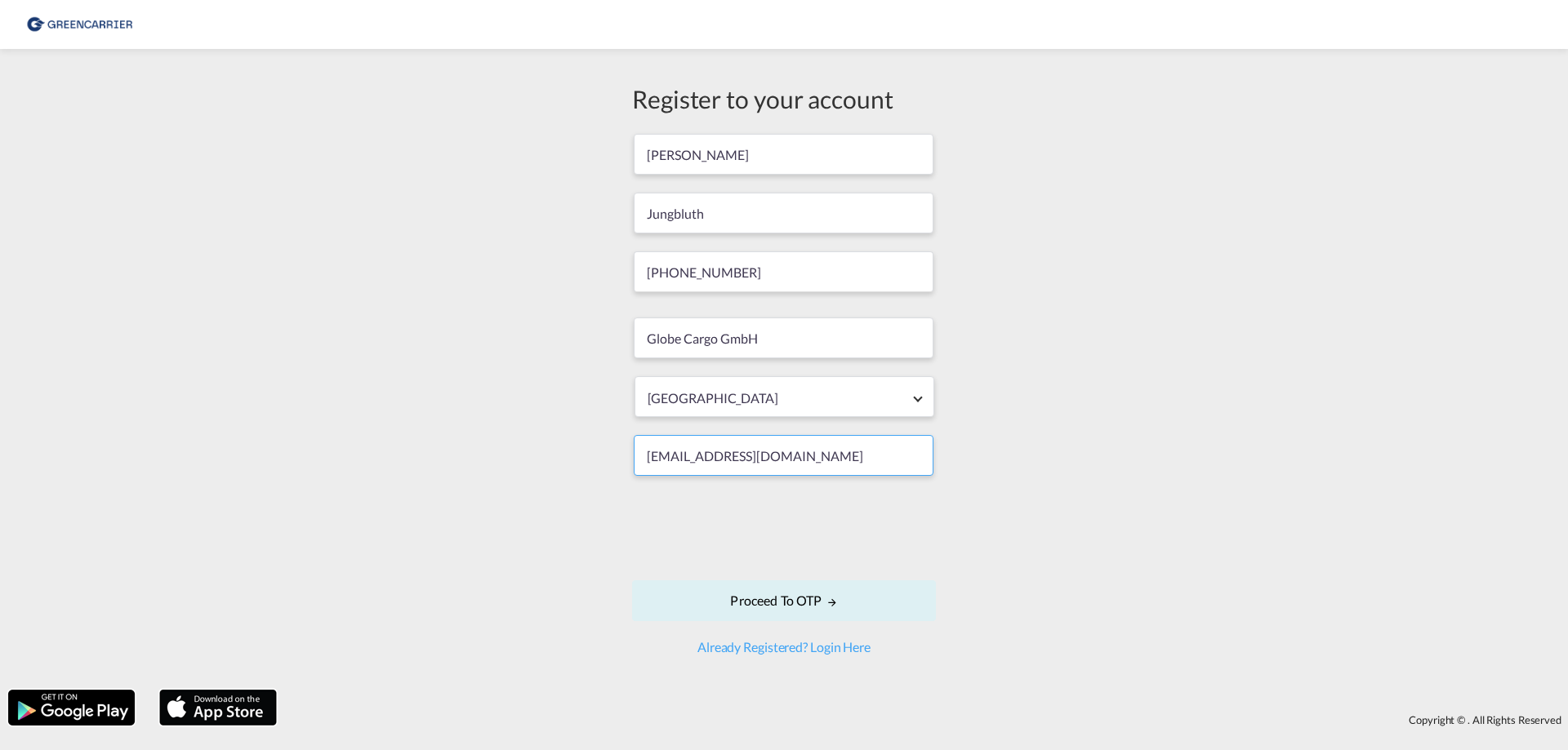
click at [708, 462] on input "ujungbluth@globecargo.de" at bounding box center [784, 456] width 300 height 41
drag, startPoint x: 709, startPoint y: 459, endPoint x: 577, endPoint y: 457, distance: 132.0
click at [577, 457] on div "Register to your account Ulrich Jungbluth +49610798660 Globe Cargo GmbH Germany…" at bounding box center [784, 369] width 1568 height 625
type input "[EMAIL_ADDRESS][DOMAIN_NAME]"
click at [755, 603] on button "Proceed to OTP" at bounding box center [784, 601] width 304 height 41
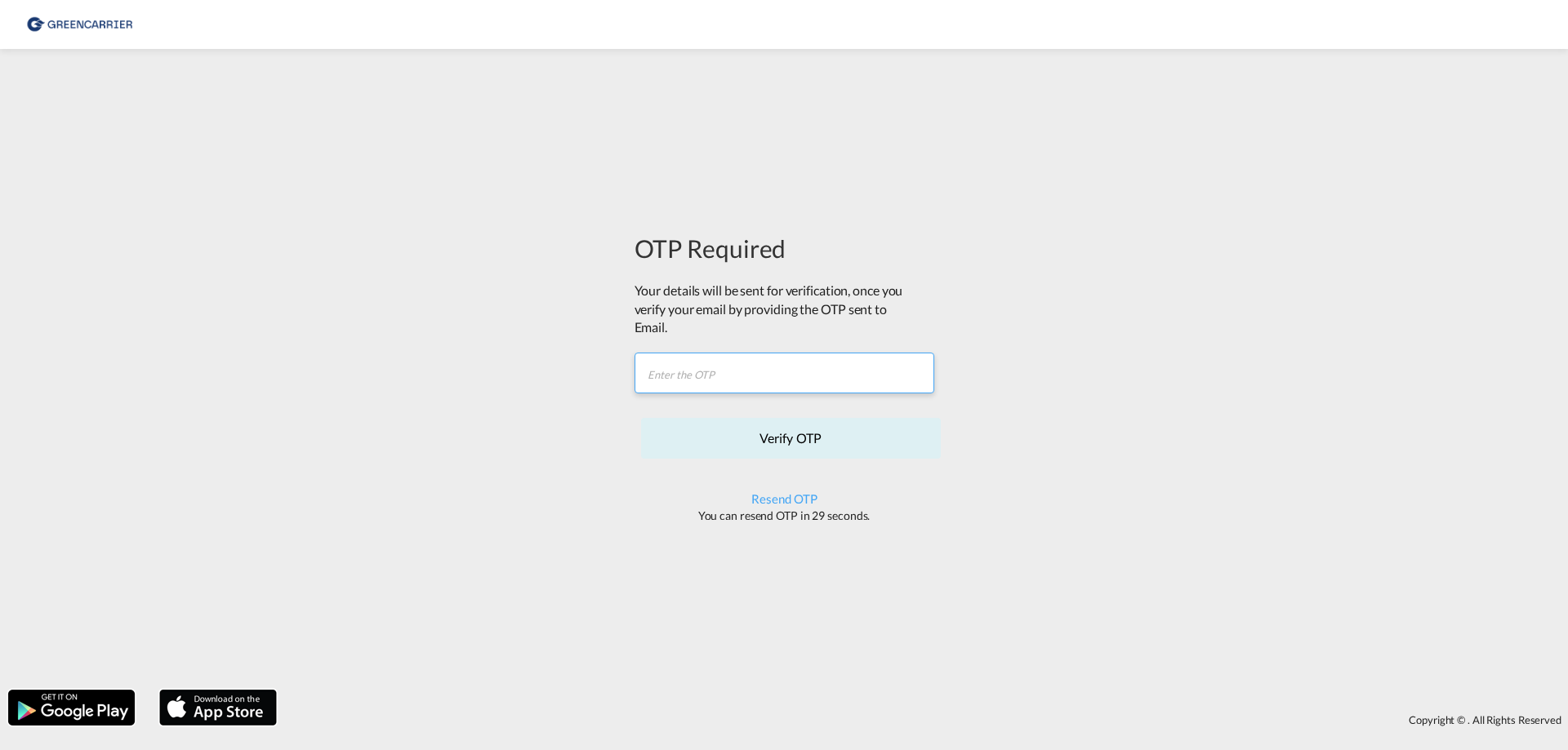
paste input "XT0M3Y"
type input "XT0M3Y"
click at [788, 441] on button "Verify OTP" at bounding box center [791, 438] width 300 height 41
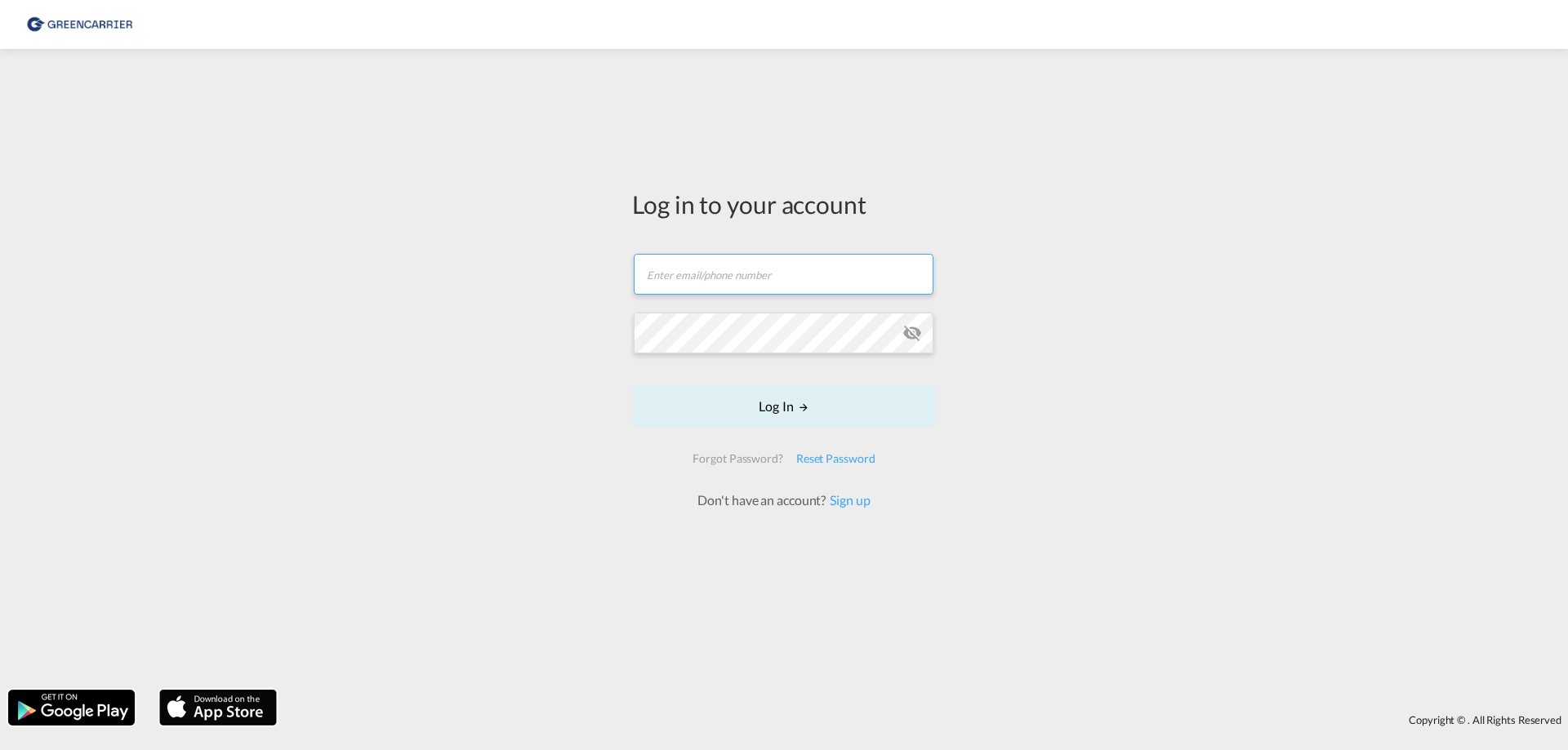
click at [722, 278] on input "text" at bounding box center [784, 274] width 300 height 41
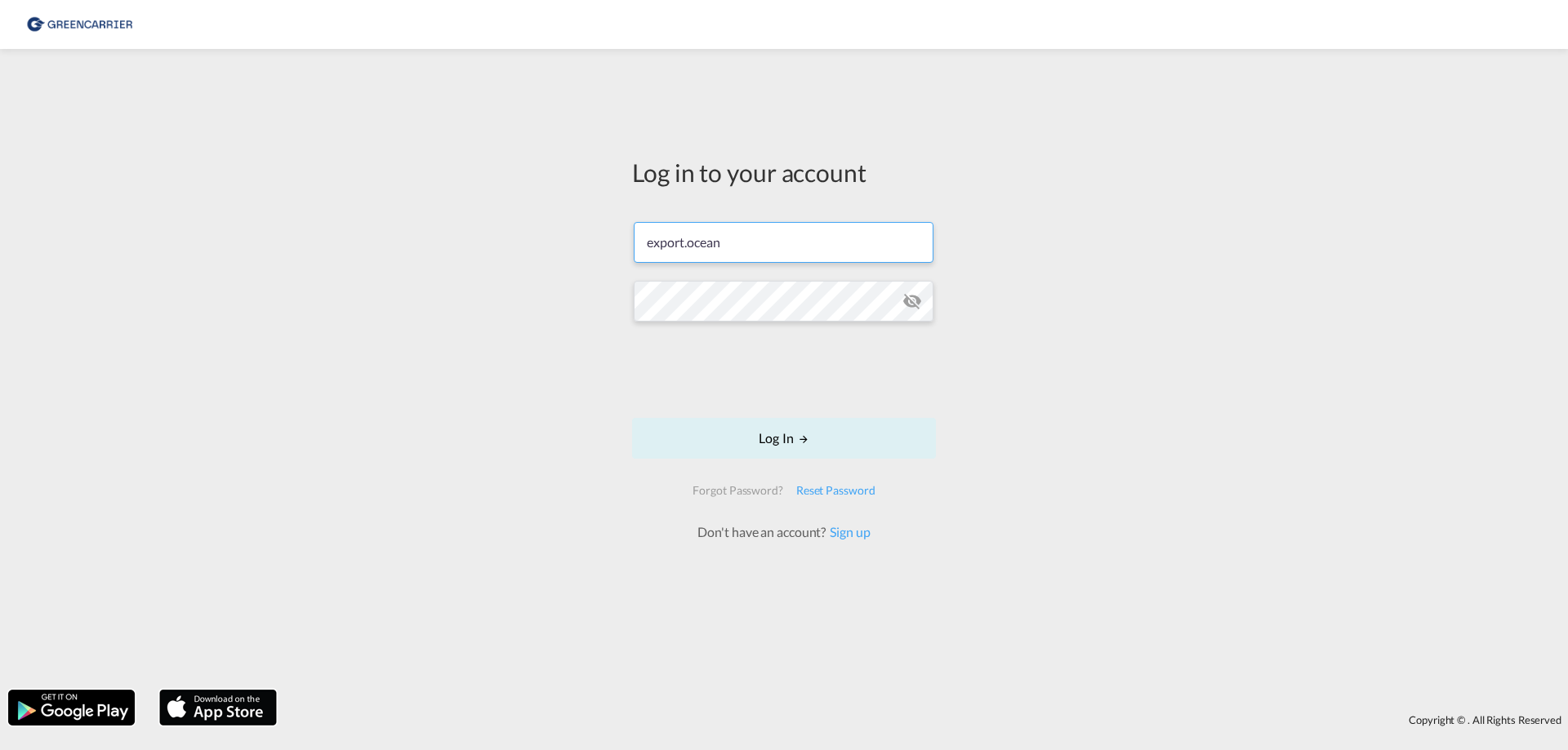
type input "[EMAIL_ADDRESS][DOMAIN_NAME]"
click at [789, 444] on button "Log In" at bounding box center [784, 438] width 304 height 41
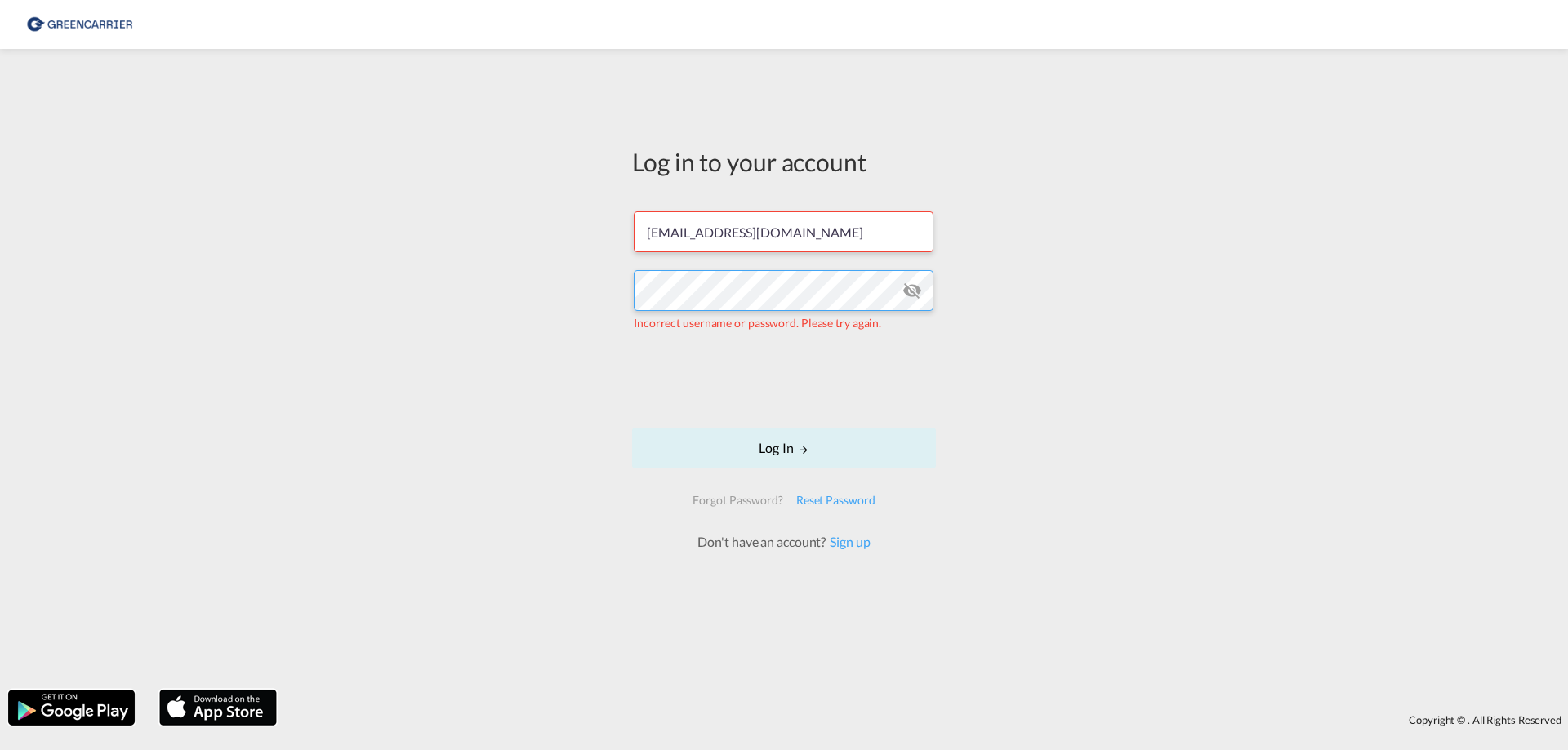
click at [595, 293] on div "Log in to your account [EMAIL_ADDRESS][DOMAIN_NAME] Incorrect username or passw…" at bounding box center [784, 369] width 1568 height 625
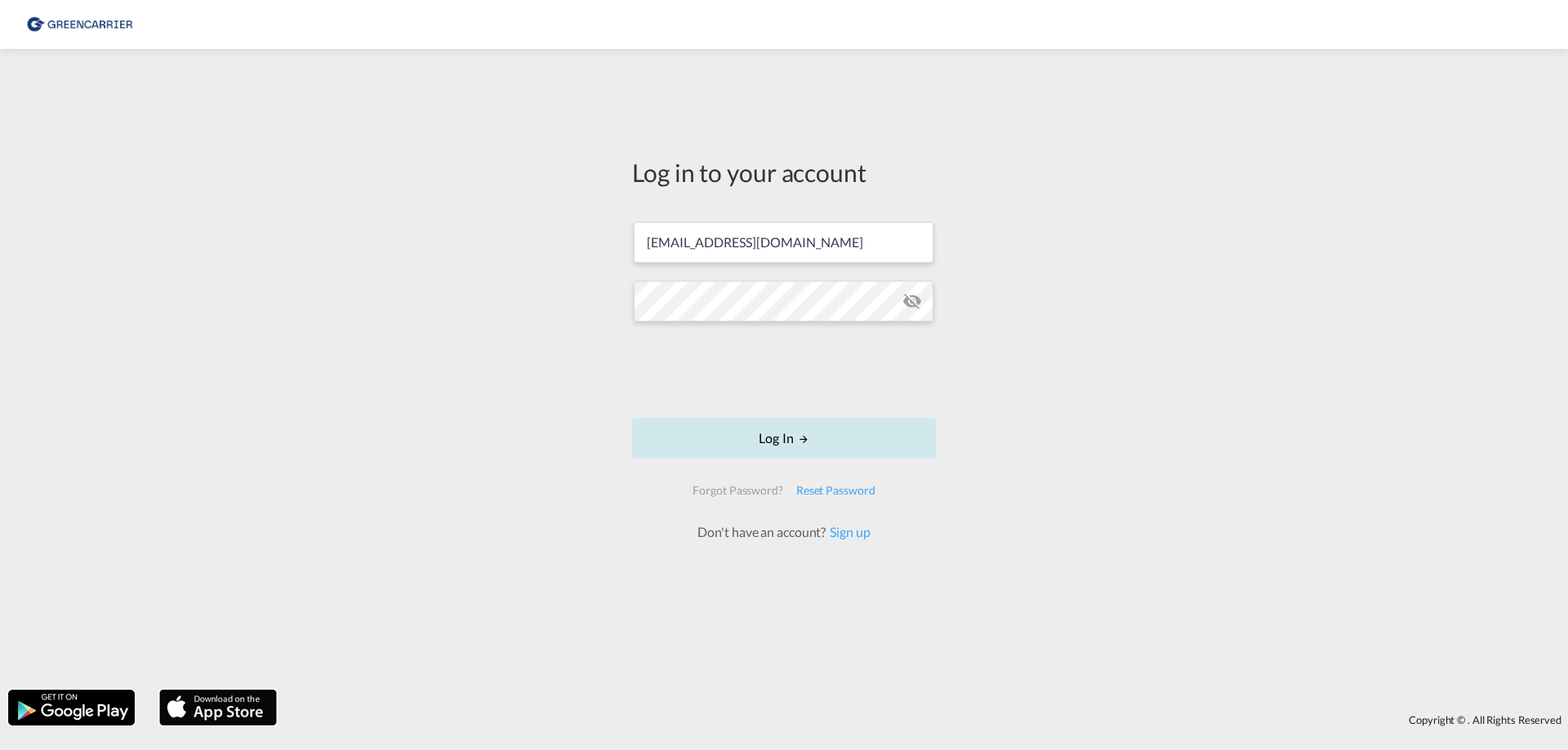
click at [769, 437] on button "Log In" at bounding box center [784, 438] width 304 height 41
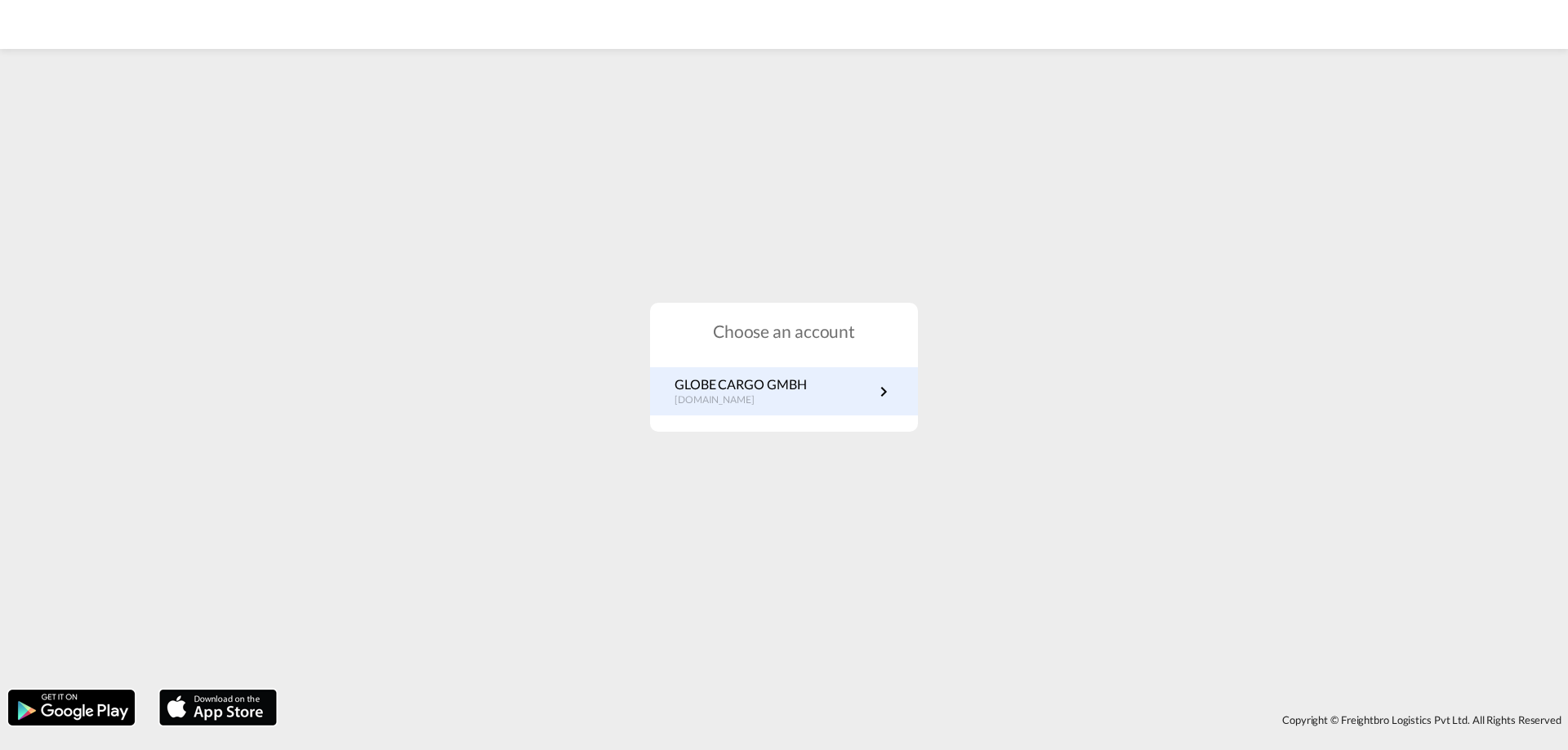
click at [725, 392] on p "GLOBE CARGO GMBH" at bounding box center [740, 384] width 131 height 18
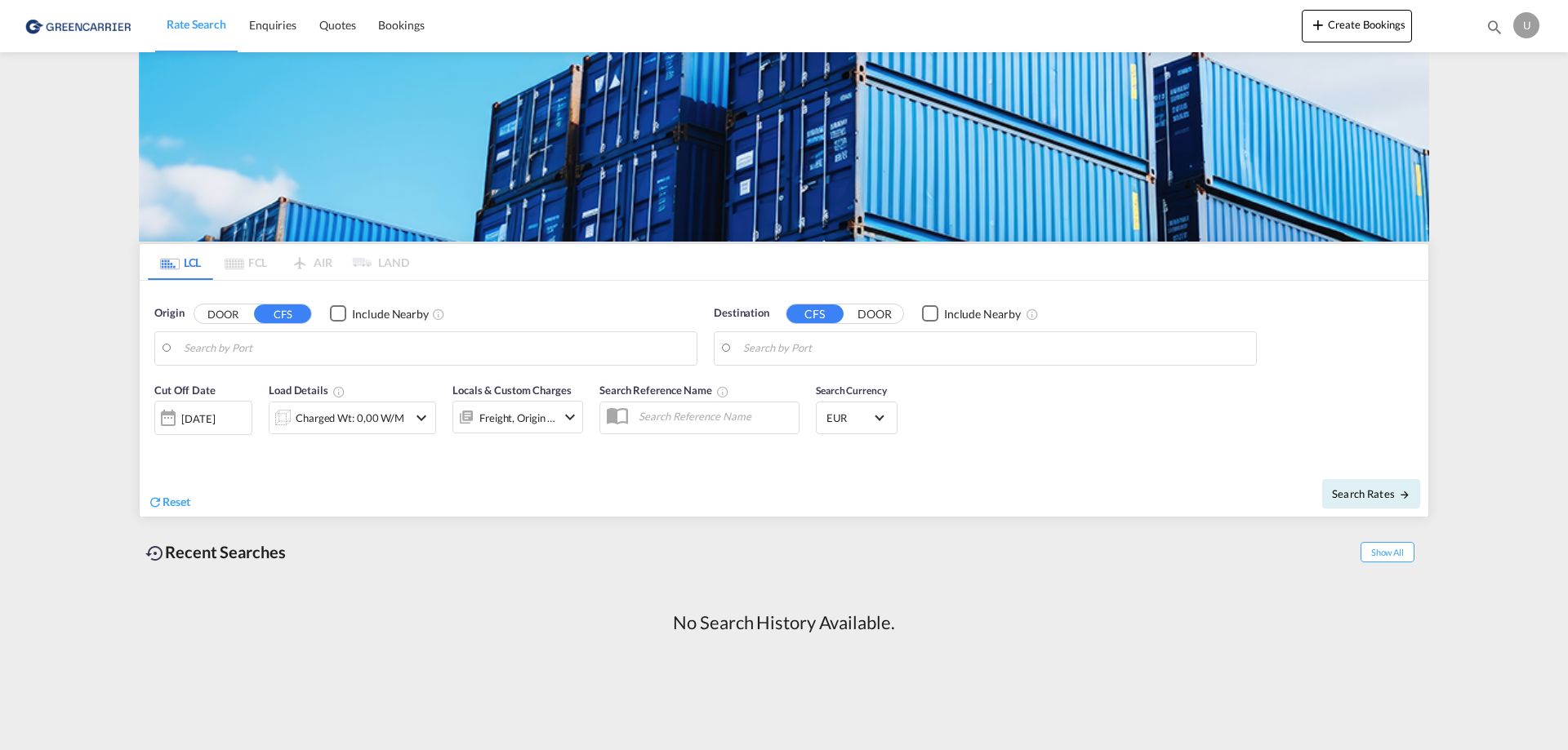
click at [1531, 32] on div "U" at bounding box center [1526, 25] width 26 height 26
click at [1495, 76] on button "My Profile" at bounding box center [1507, 72] width 107 height 32
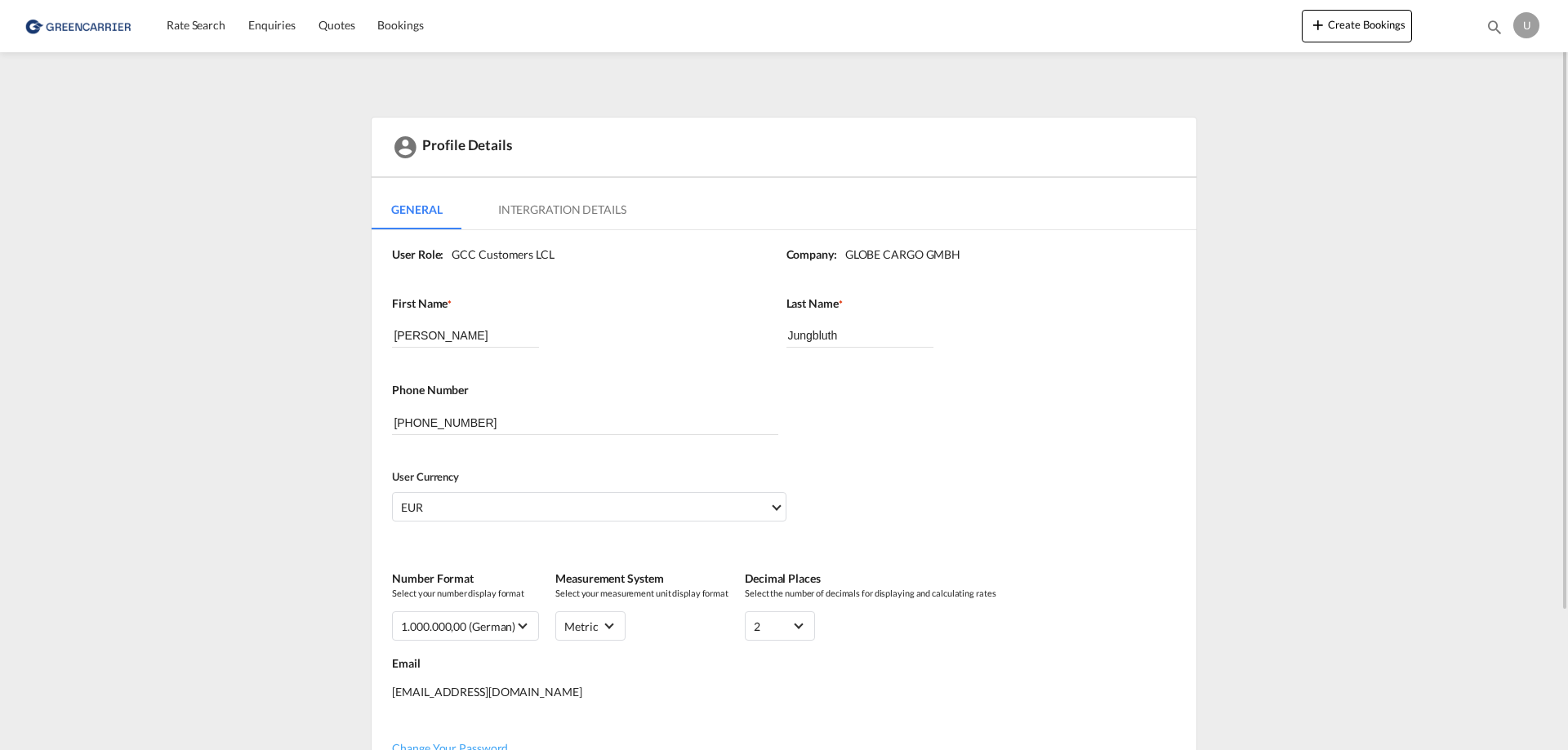
scroll to position [164, 0]
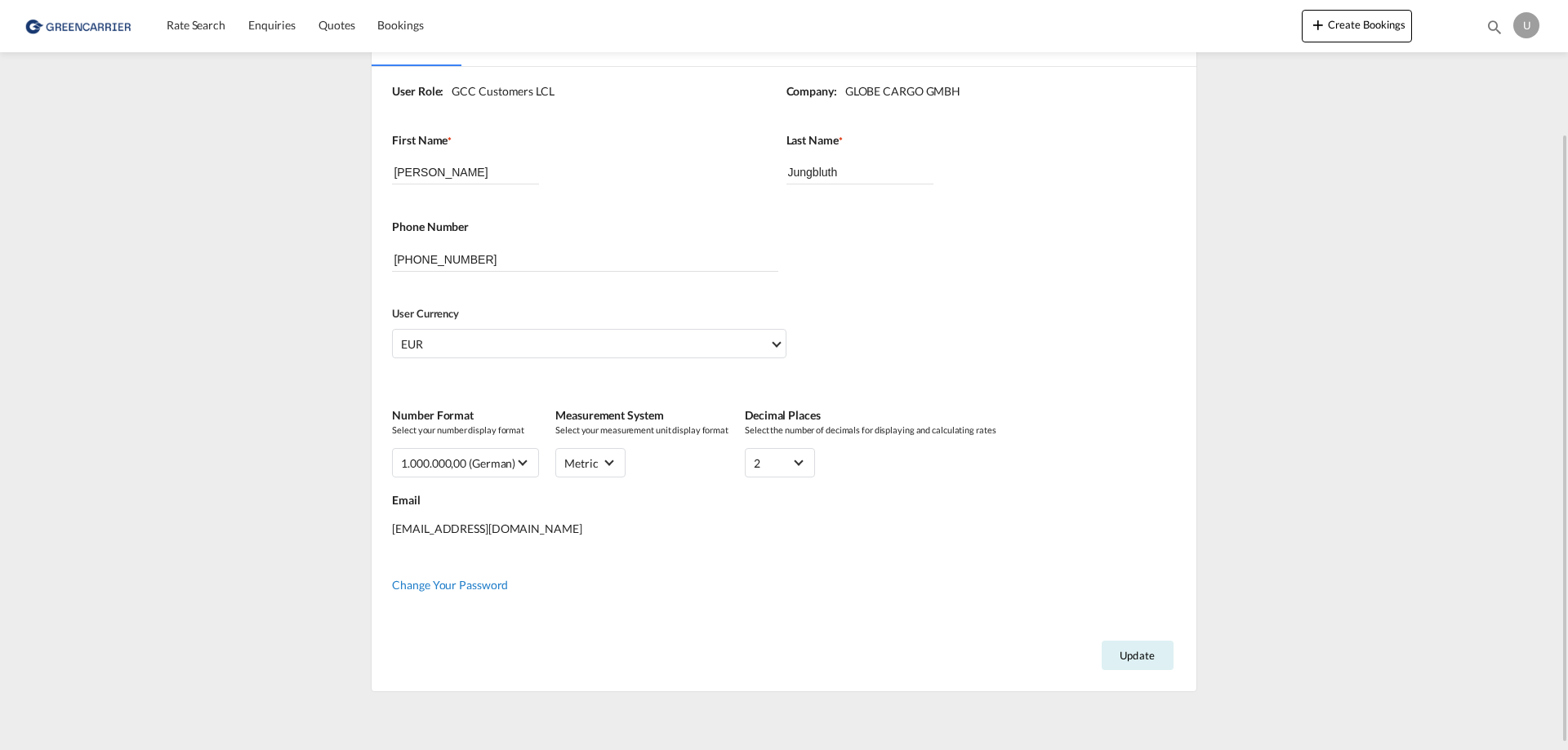
click at [447, 587] on span "Change Your Password" at bounding box center [450, 585] width 116 height 14
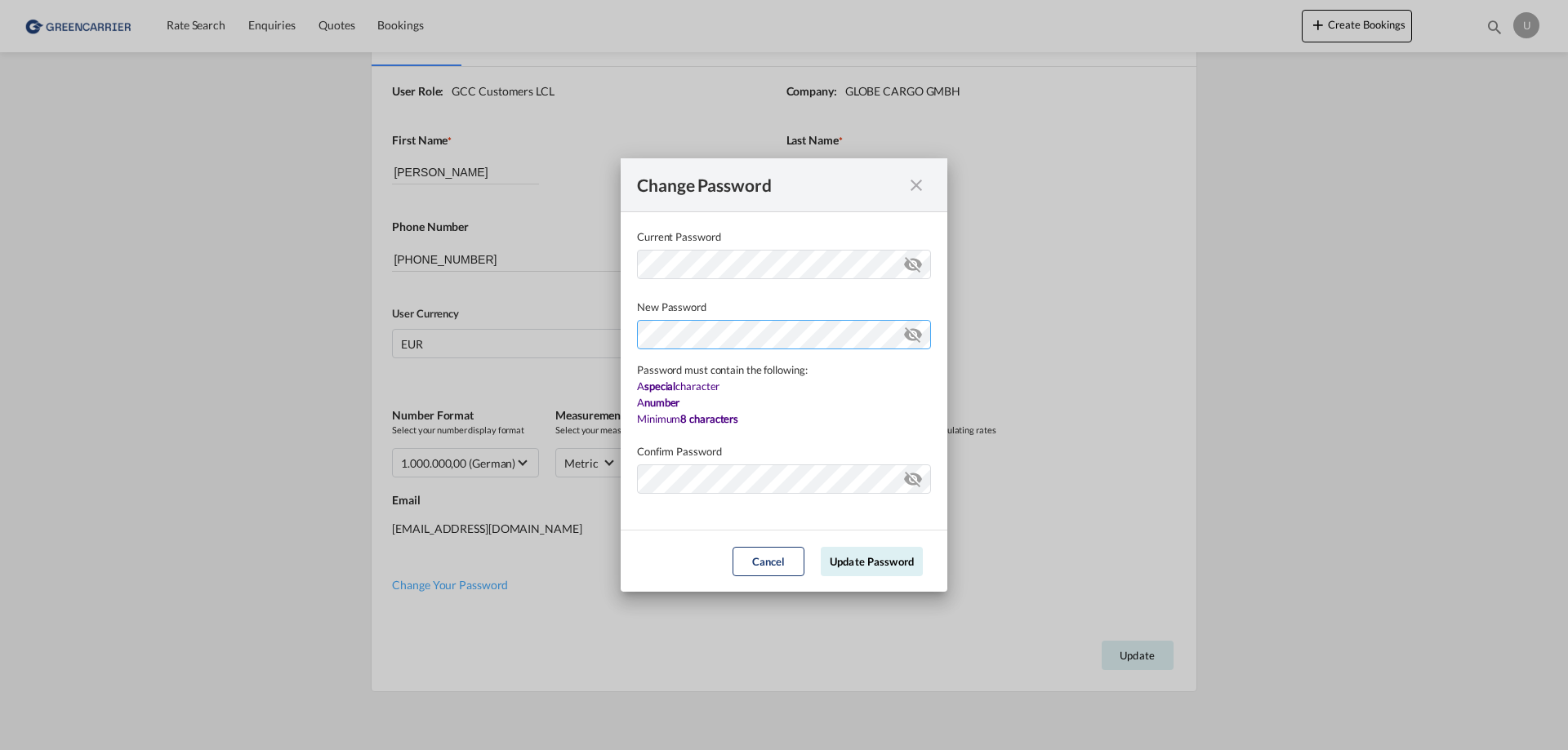
click at [725, 378] on div "Password must contain the following: A special character A number Minimum 8 cha…" at bounding box center [784, 371] width 294 height 112
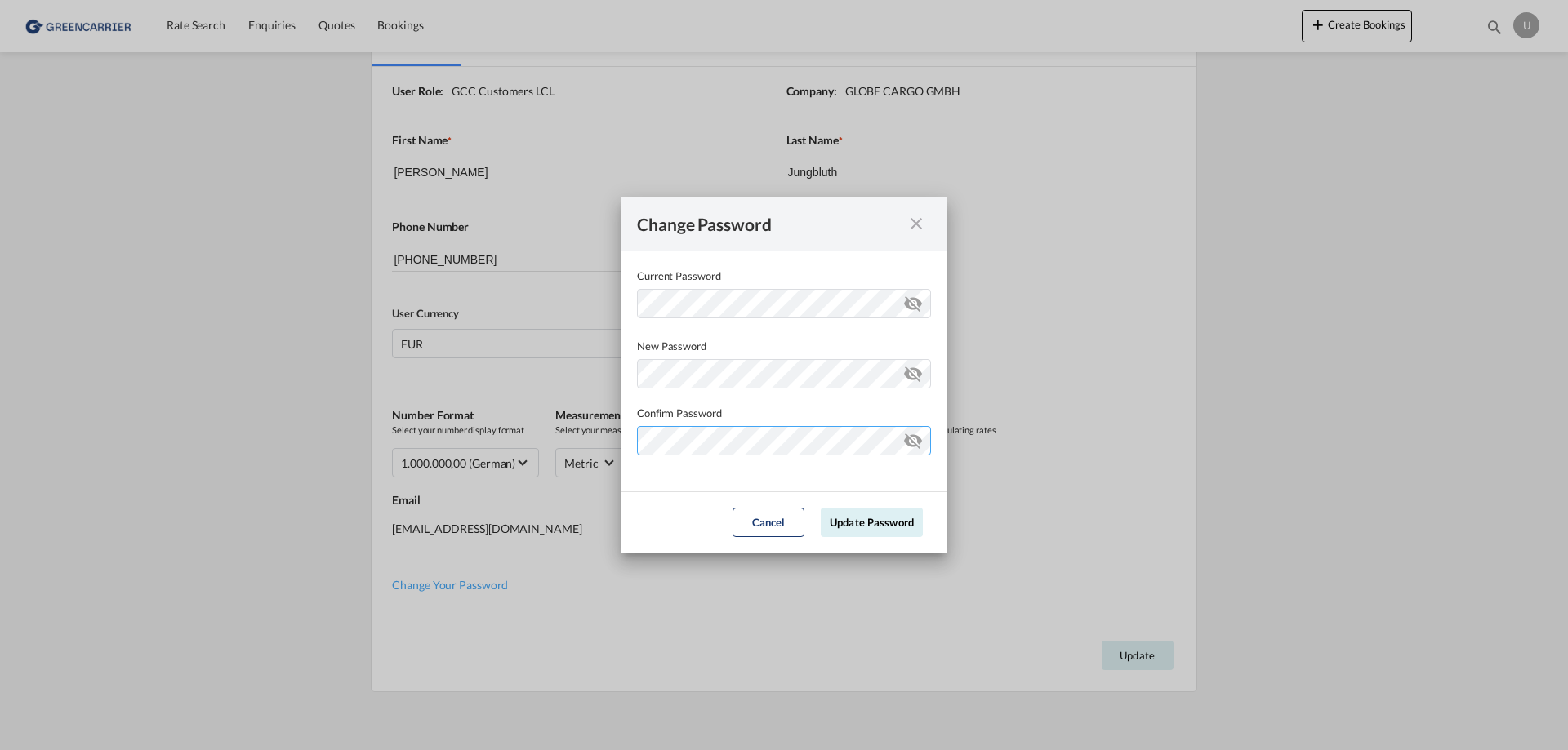
click at [688, 475] on md-input-container "Current Password ..." at bounding box center [784, 450] width 294 height 49
click at [848, 525] on button "Update Password" at bounding box center [872, 522] width 102 height 29
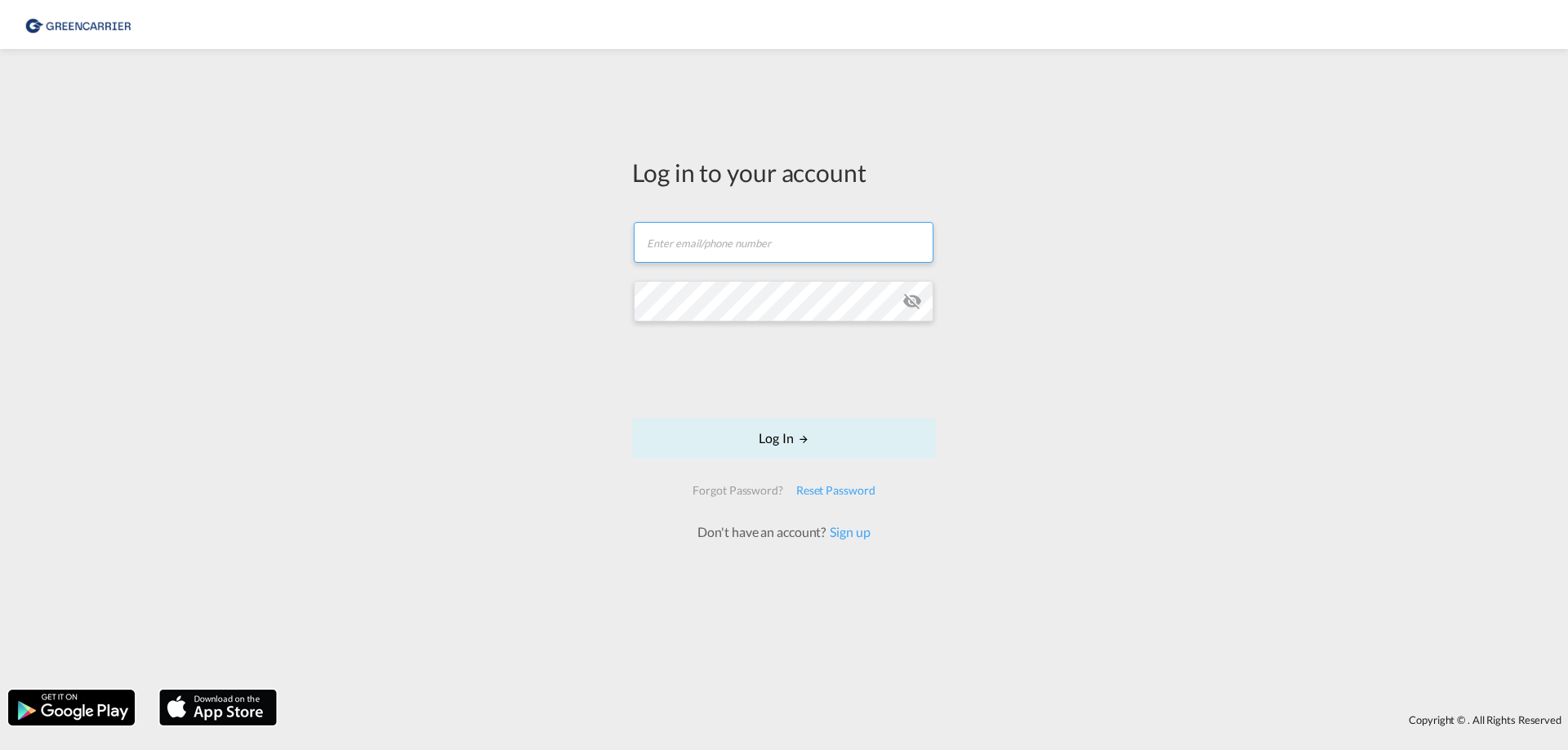
click at [767, 239] on input "text" at bounding box center [784, 243] width 300 height 41
type input "[EMAIL_ADDRESS][DOMAIN_NAME]"
click at [781, 435] on button "Log In" at bounding box center [784, 438] width 304 height 41
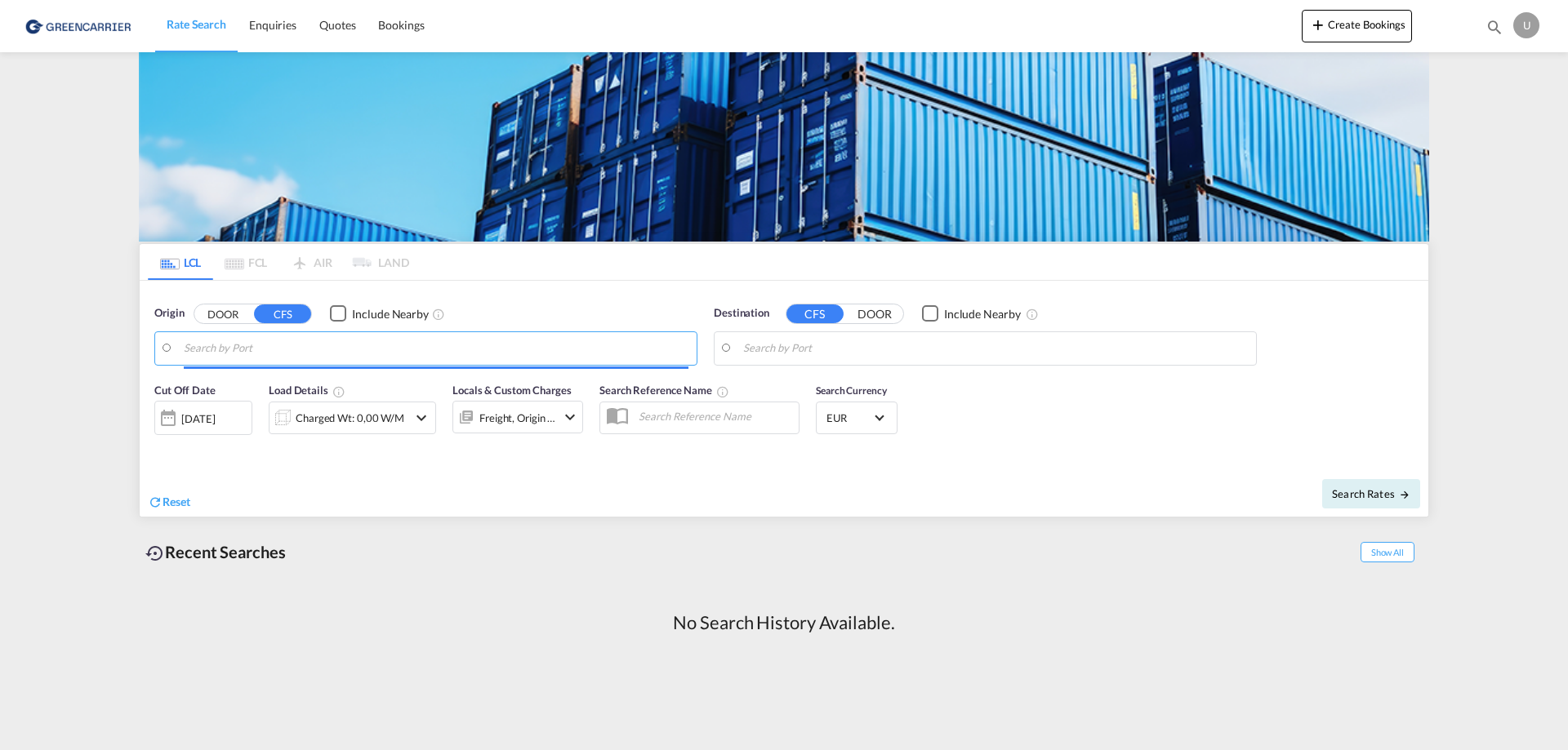
click at [340, 352] on input "Search by Port" at bounding box center [437, 349] width 505 height 25
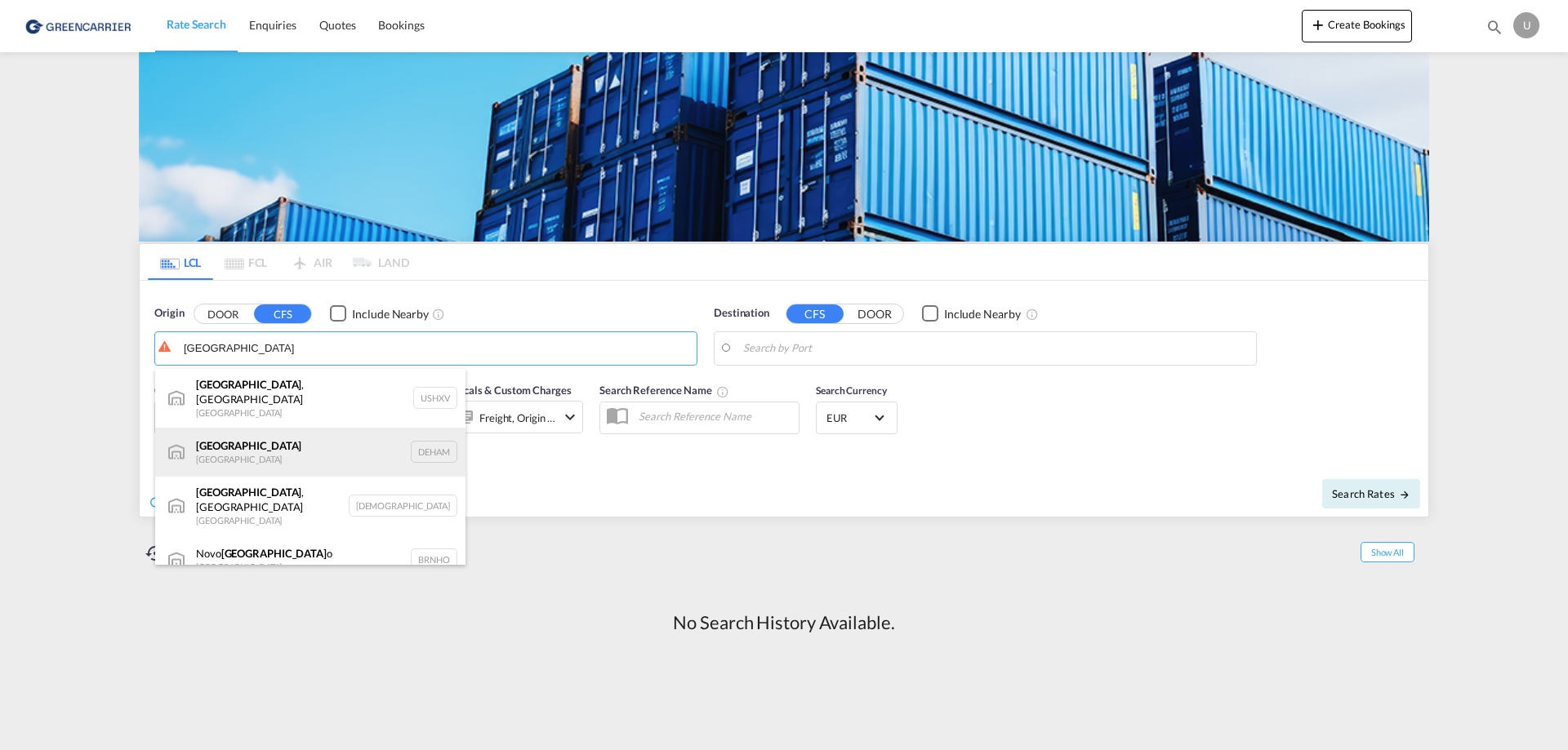
click at [261, 437] on div "Hamburg Germany DEHAM" at bounding box center [310, 452] width 310 height 49
type input "Hamburg, DEHAM"
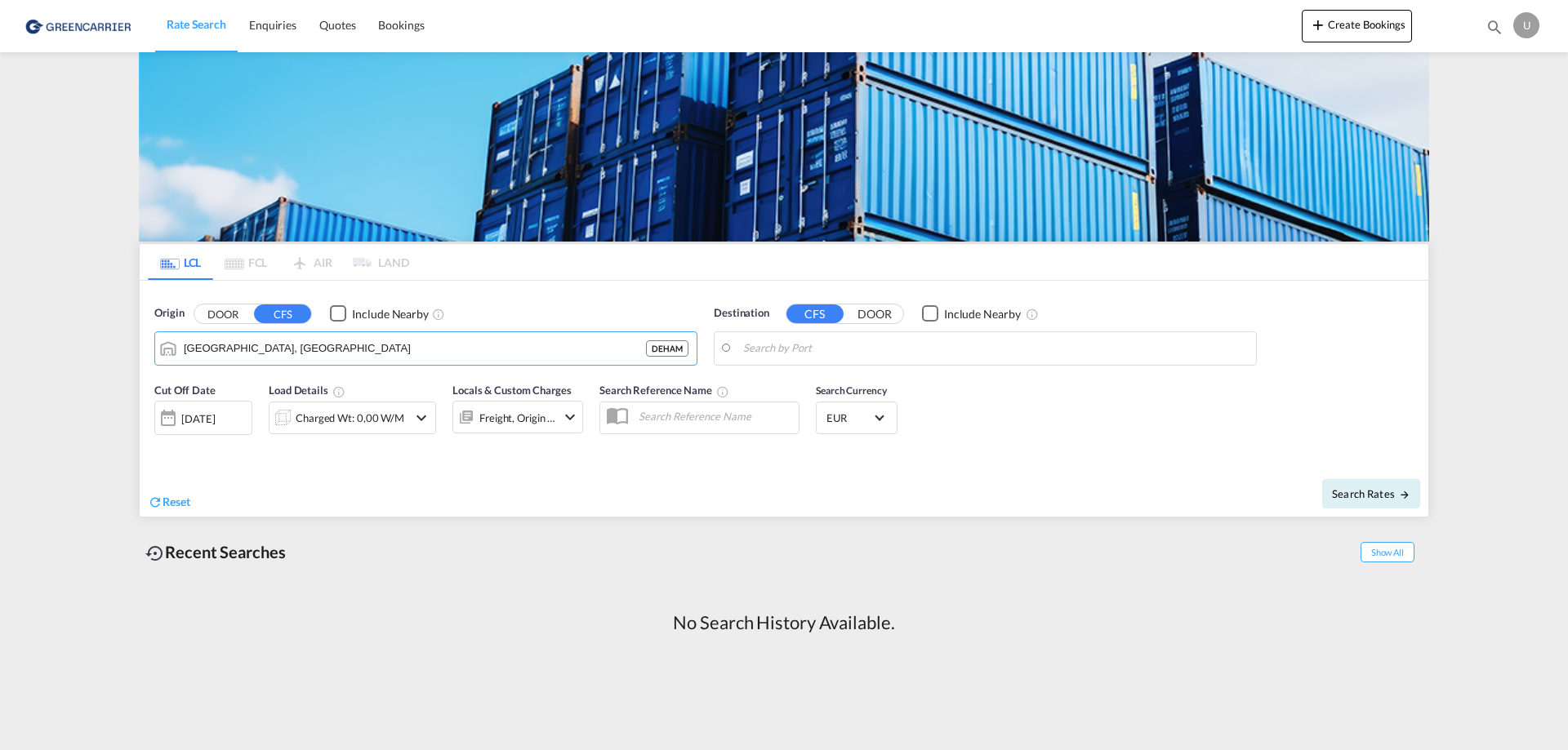
click at [762, 356] on input "Search by Port" at bounding box center [996, 349] width 505 height 25
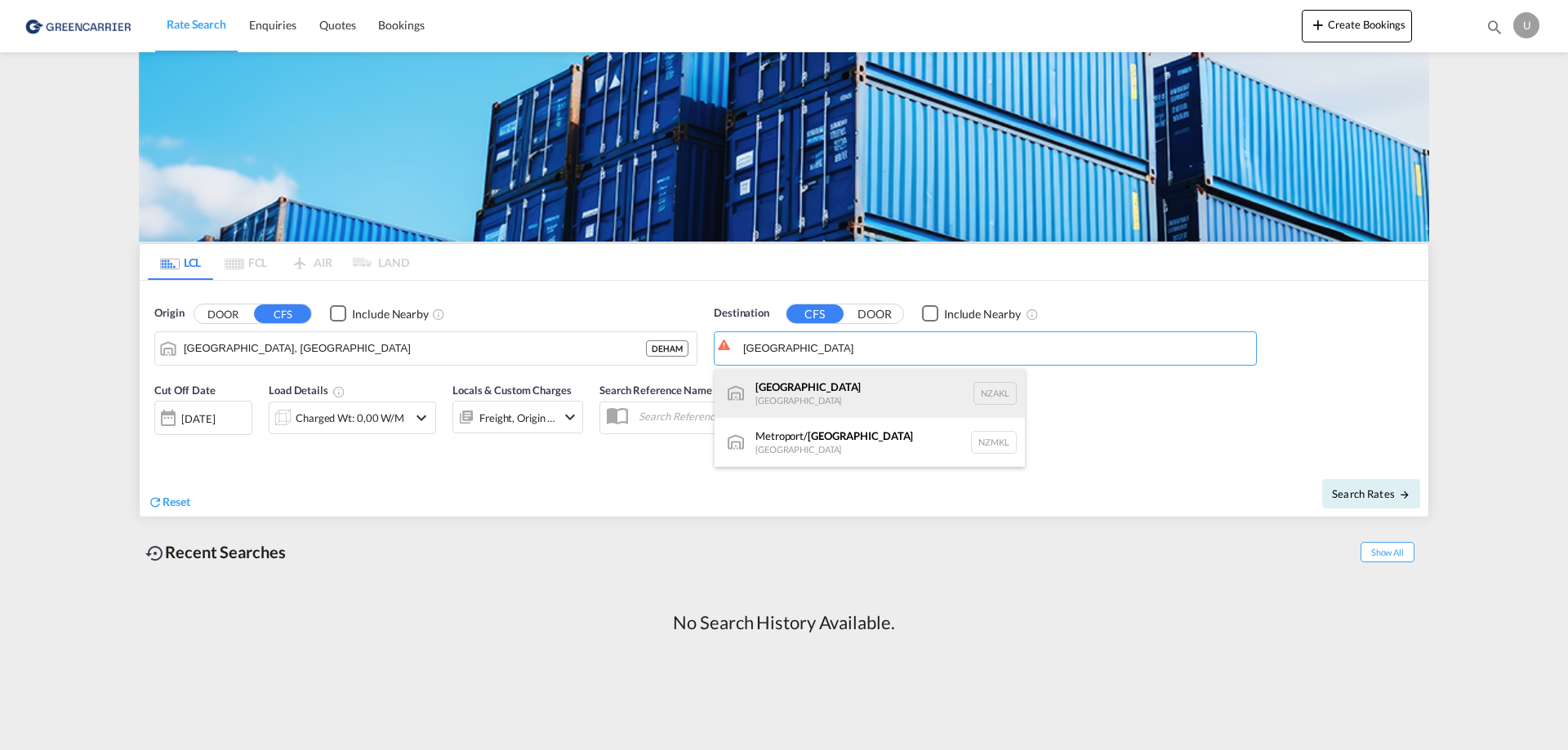
click at [825, 395] on div "Auckland New Zealand NZAKL" at bounding box center [870, 393] width 310 height 49
type input "Auckland, NZAKL"
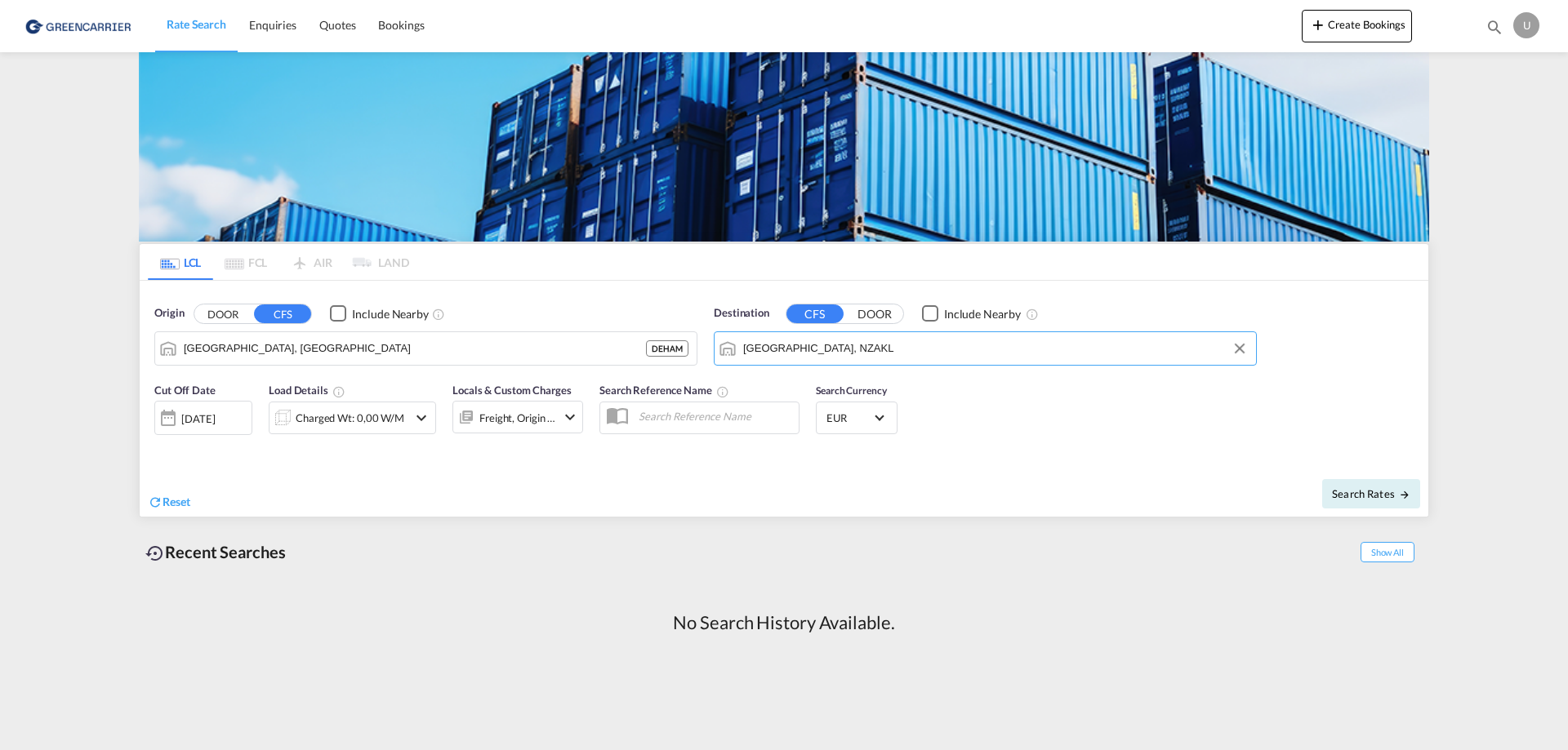
click at [197, 414] on div "26 Aug 2025" at bounding box center [198, 418] width 33 height 14
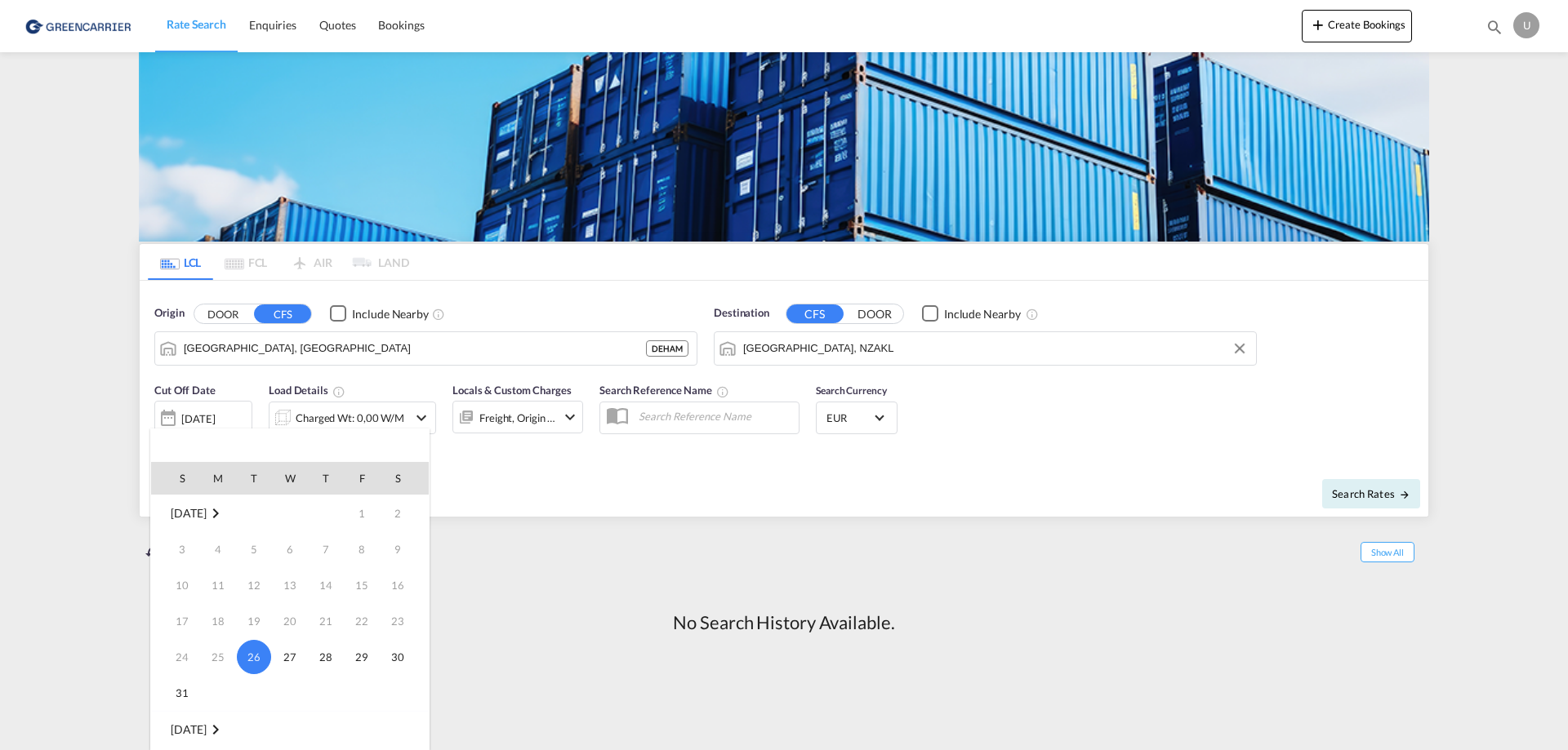
scroll to position [164, 0]
click at [211, 601] on span "1" at bounding box center [218, 603] width 32 height 32
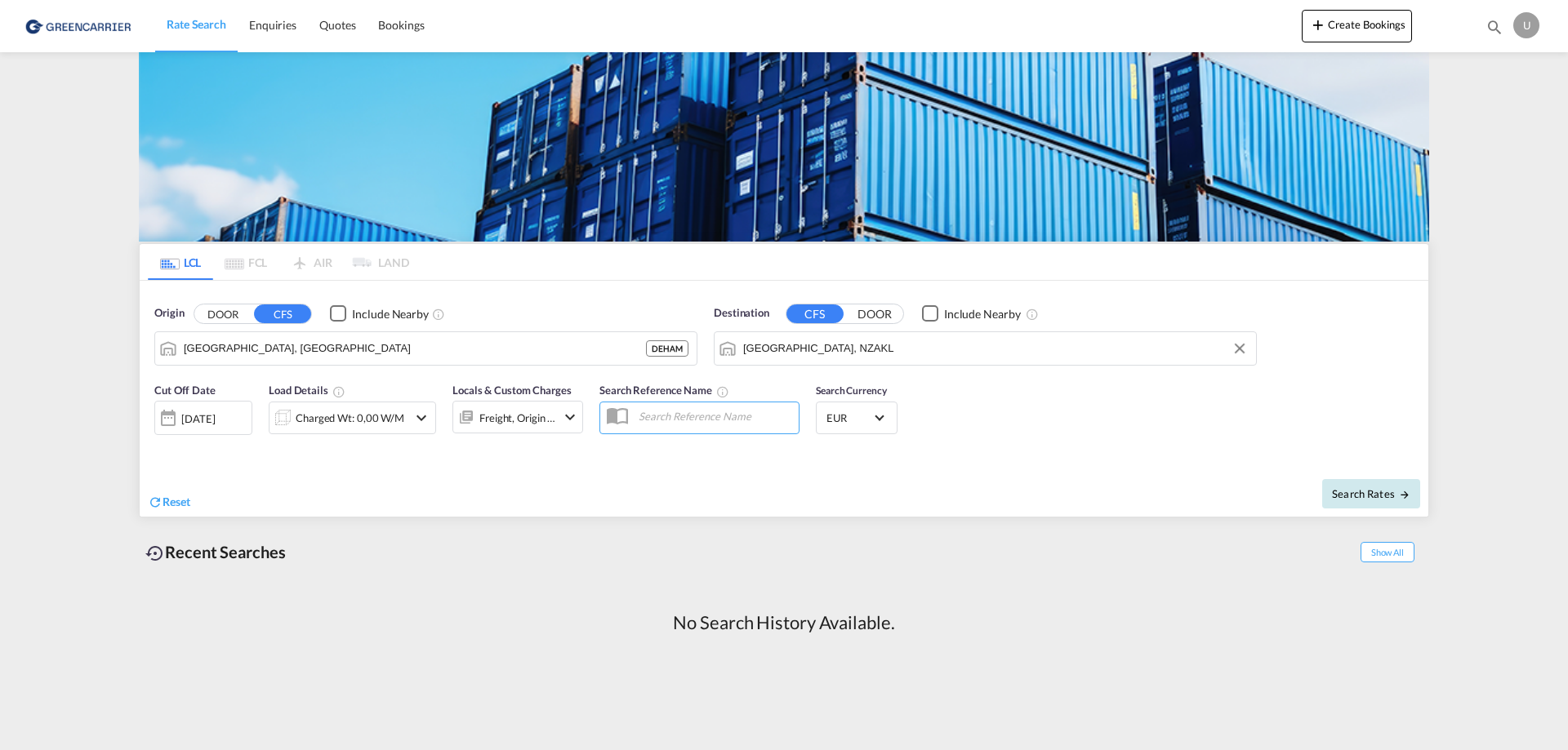
click at [1350, 495] on span "Search Rates" at bounding box center [1371, 493] width 78 height 13
click at [354, 427] on div "Charged Wt: 0,00 W/M" at bounding box center [352, 418] width 108 height 23
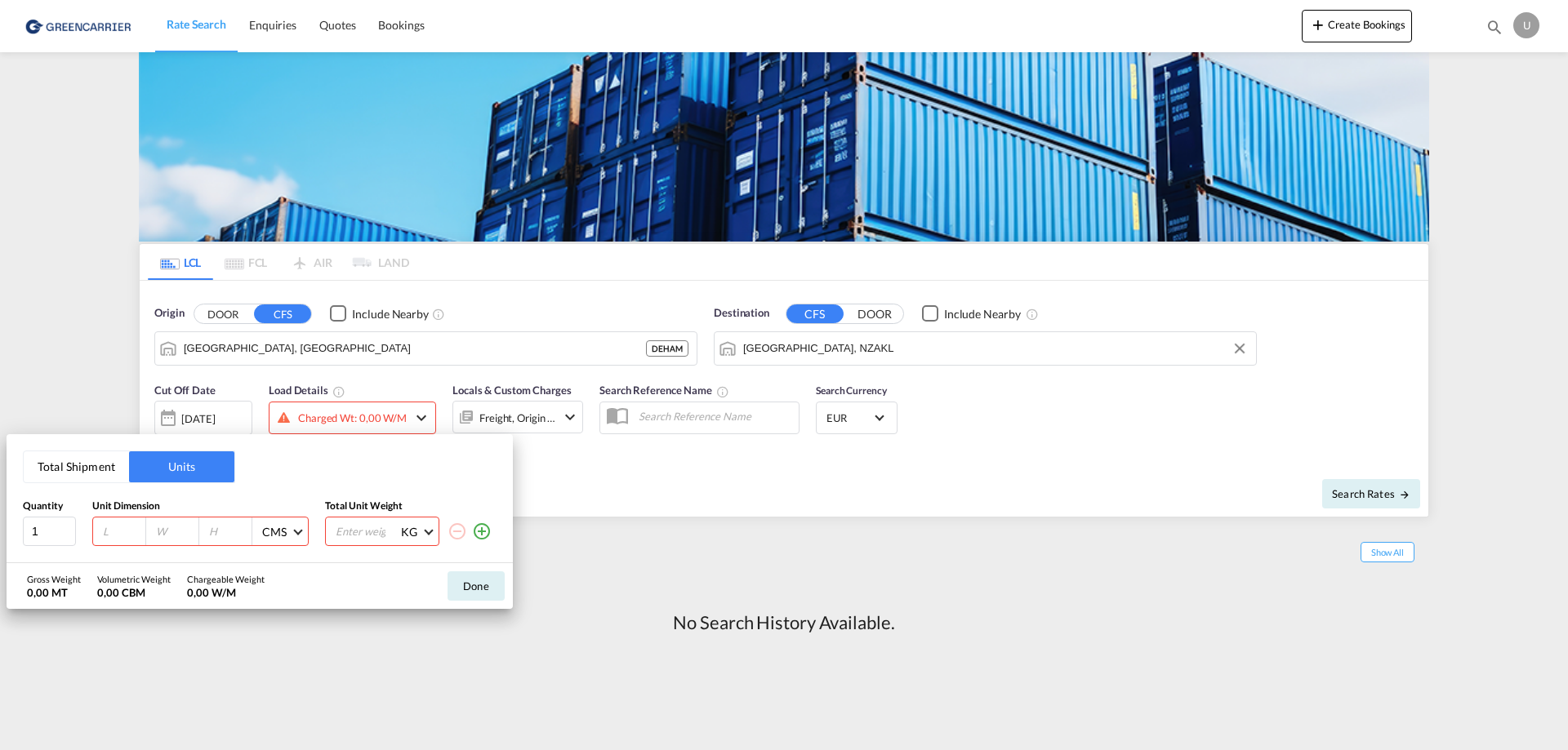
click at [114, 538] on input "number" at bounding box center [124, 531] width 44 height 14
type input "340"
type input "115"
type input "116"
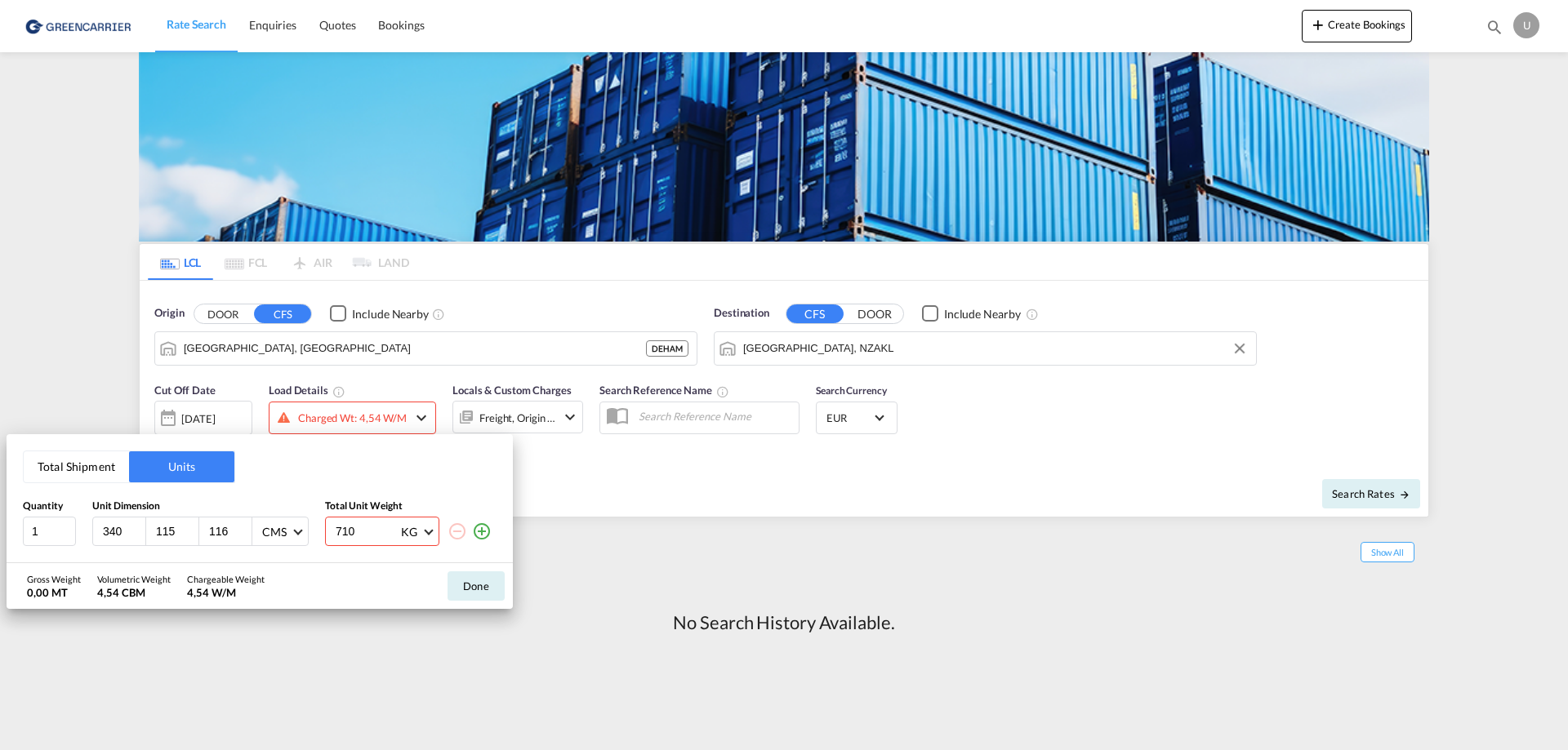
type input "710"
click at [466, 587] on button "Done" at bounding box center [476, 586] width 57 height 29
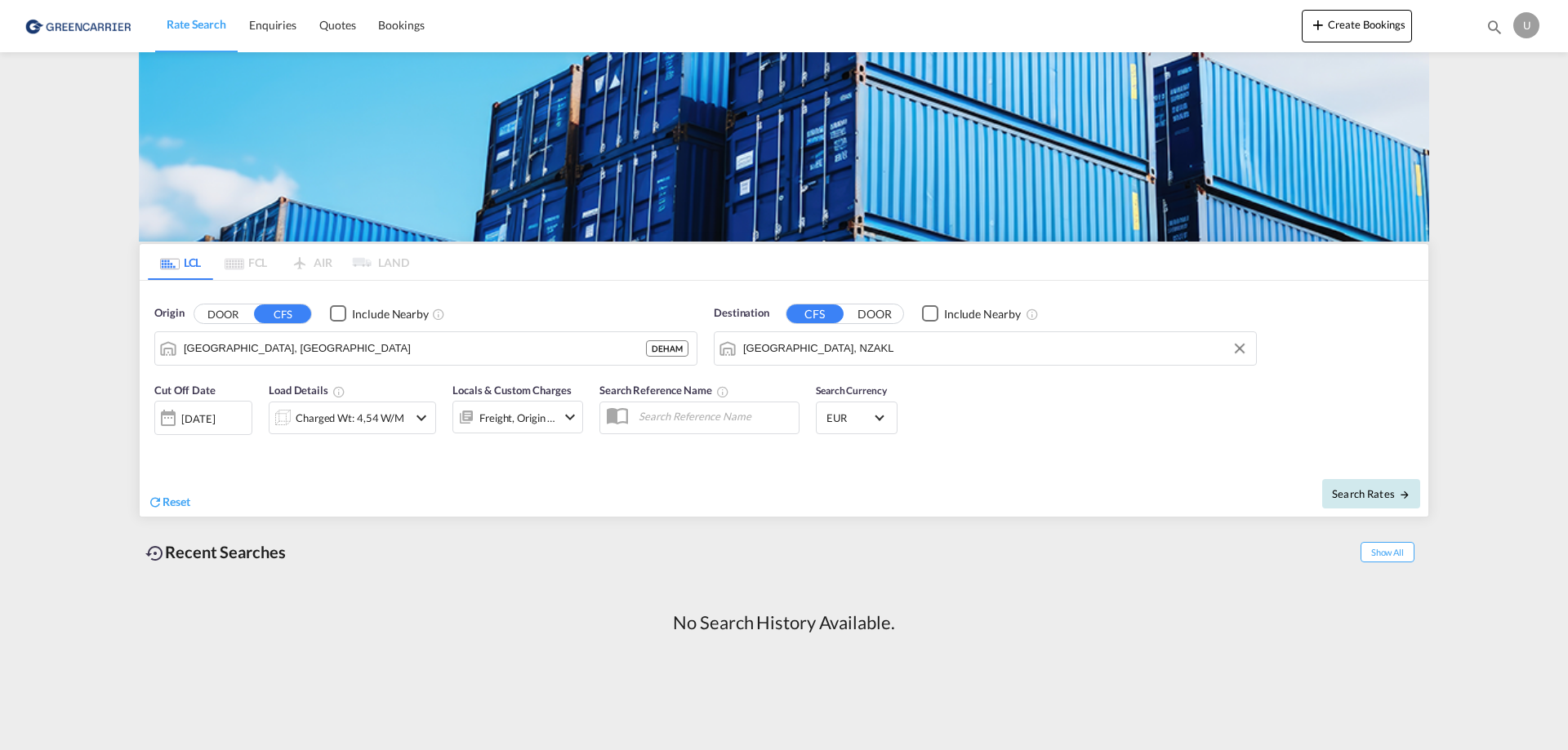
click at [1363, 500] on button "Search Rates" at bounding box center [1371, 493] width 98 height 29
type input "DEHAM to NZAKL / 1 Sep 2025"
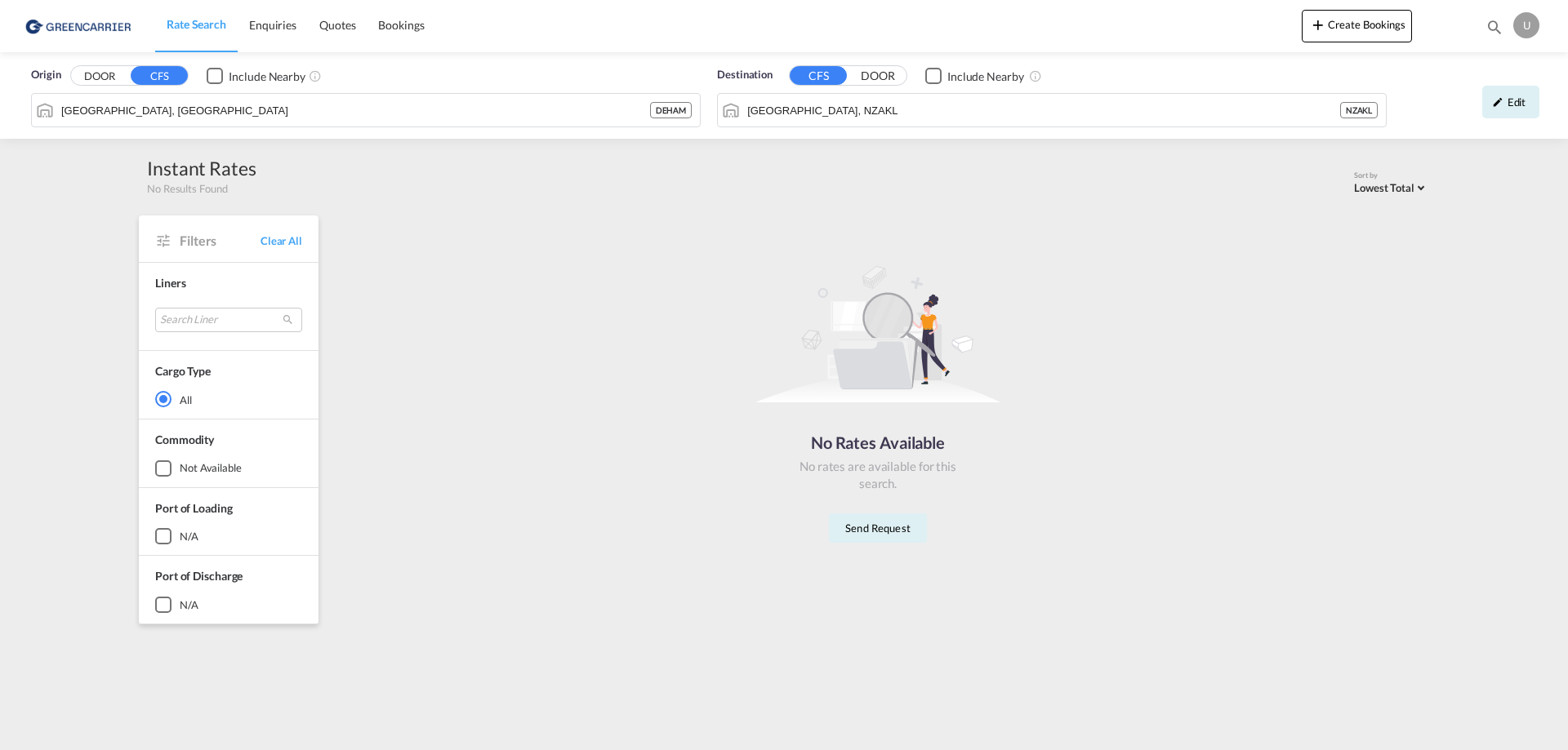
drag, startPoint x: 1363, startPoint y: 500, endPoint x: 635, endPoint y: 346, distance: 744.1
click at [635, 346] on div "No Rates Available No rates are available for this search. Send Request" at bounding box center [878, 397] width 1090 height 349
click at [387, 21] on span "Bookings" at bounding box center [402, 25] width 46 height 14
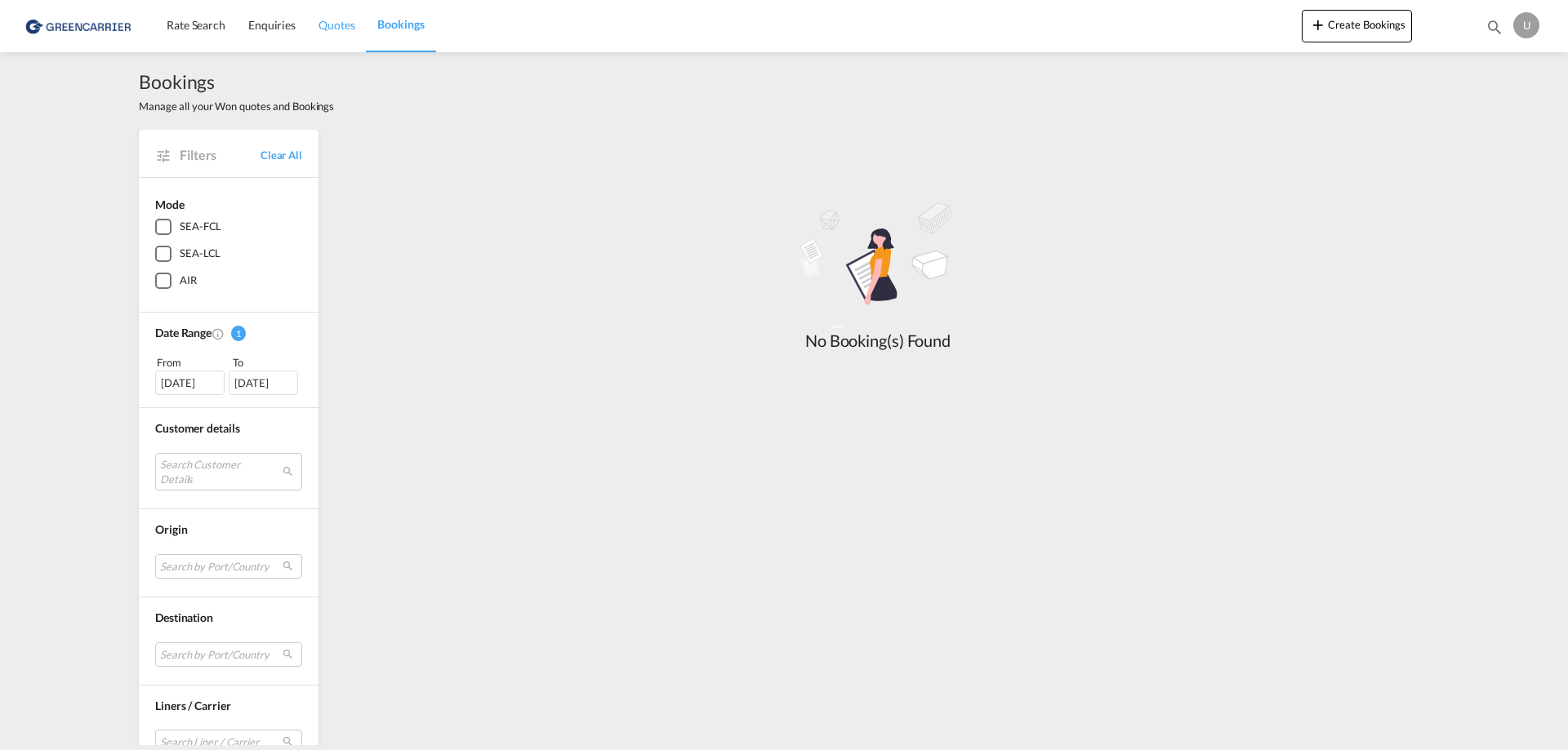
click at [335, 24] on span "Quotes" at bounding box center [337, 25] width 36 height 14
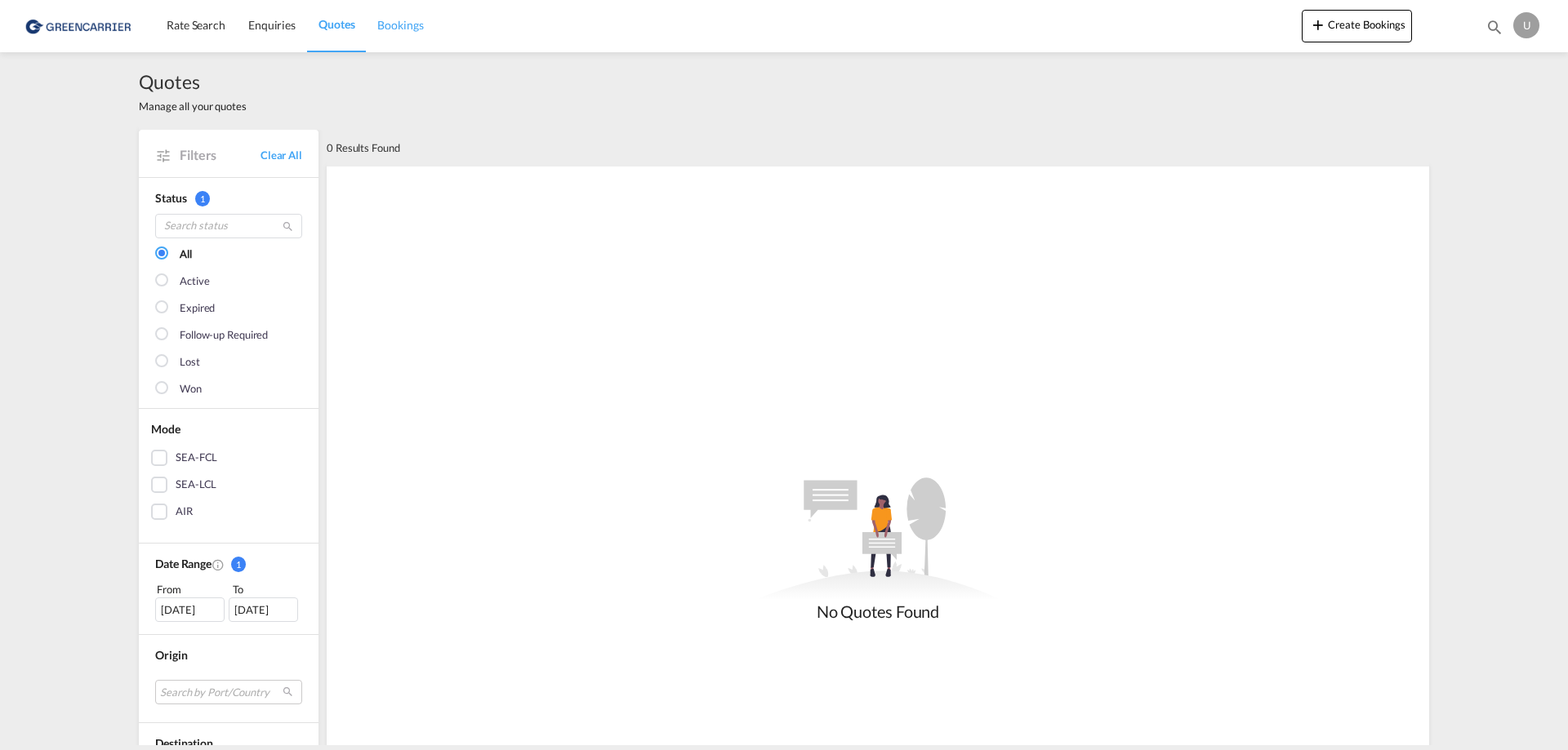
click at [394, 27] on span "Bookings" at bounding box center [401, 25] width 46 height 14
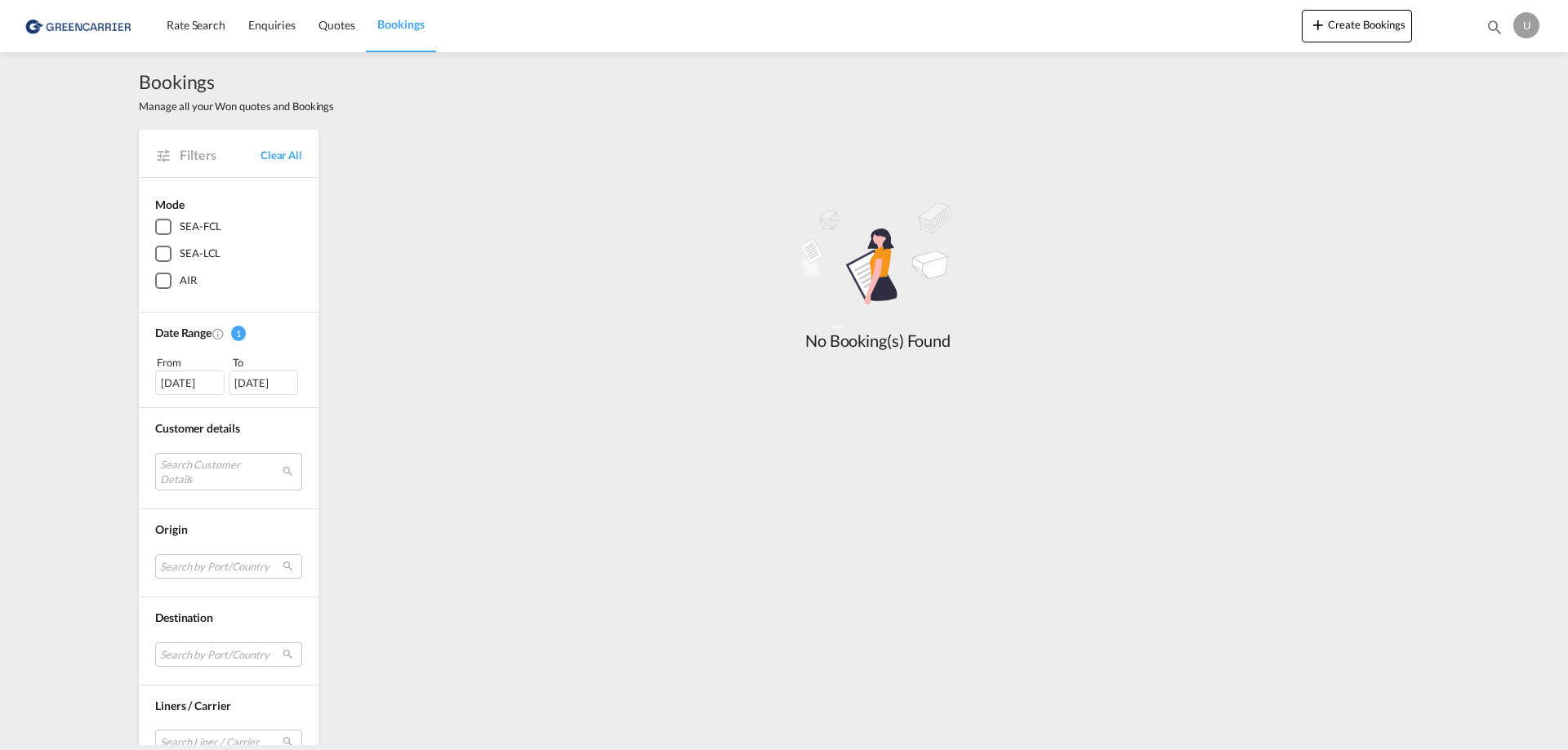
click at [156, 247] on div "SEA-LCL" at bounding box center [163, 253] width 16 height 16
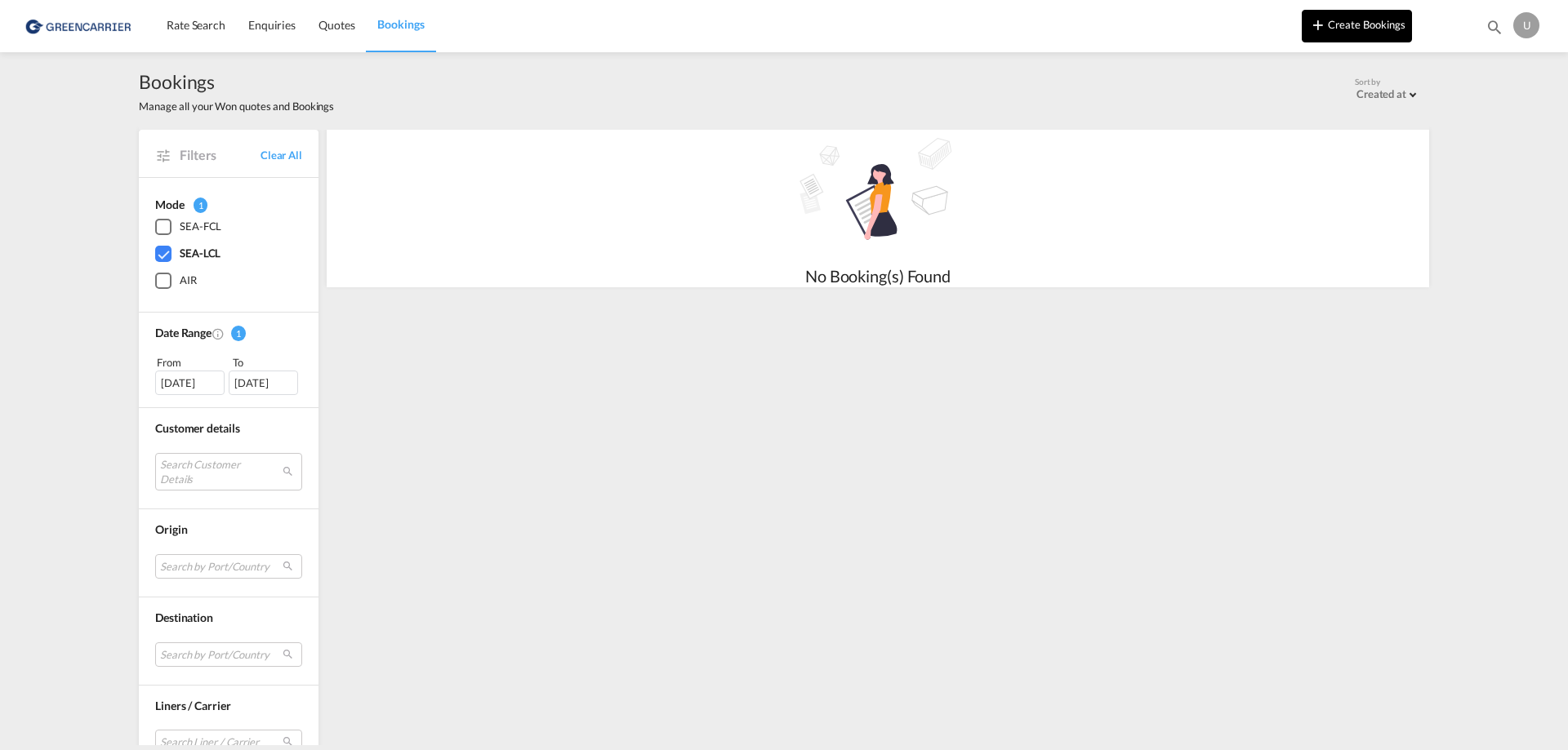
click at [1339, 29] on button "Create Bookings" at bounding box center [1357, 26] width 110 height 32
